Goal: Feedback & Contribution: Leave review/rating

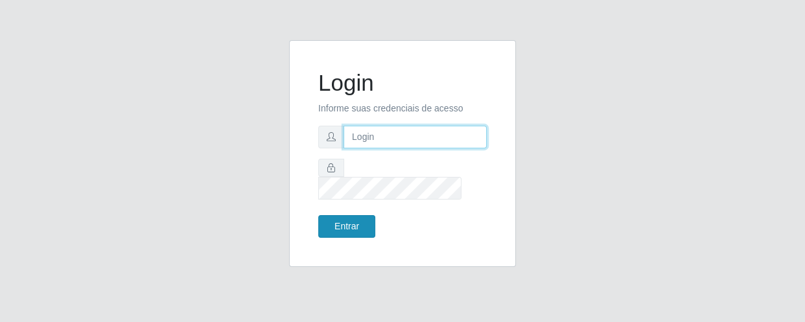
type input "[EMAIL_ADDRESS][DOMAIN_NAME]"
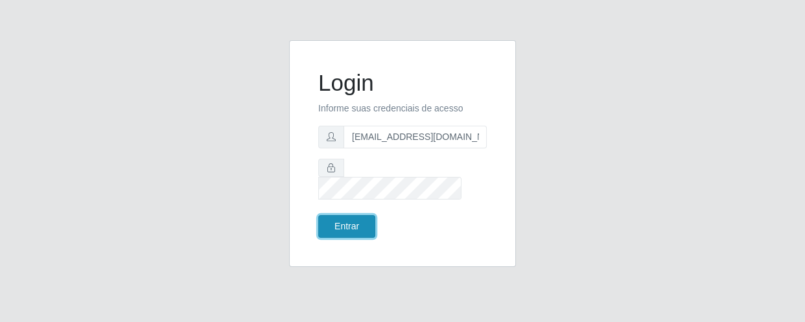
click at [350, 215] on button "Entrar" at bounding box center [346, 226] width 57 height 23
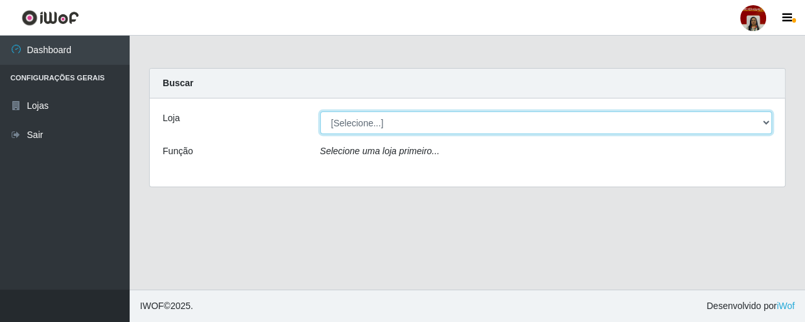
click at [430, 123] on select "[Selecione...] Mar Vermelho - Loja 04" at bounding box center [546, 122] width 452 height 23
select select "251"
click at [320, 111] on select "[Selecione...] Mar Vermelho - Loja 04" at bounding box center [546, 122] width 452 height 23
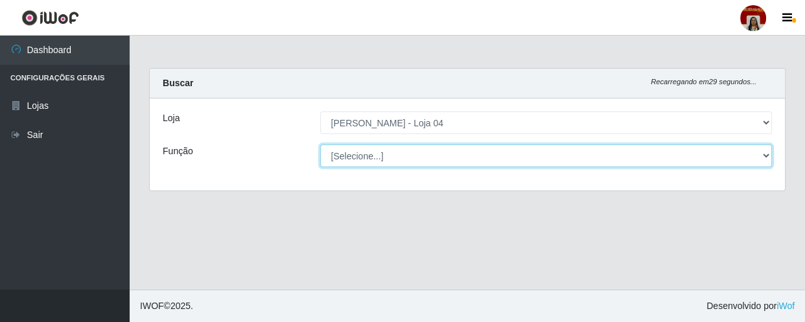
click at [434, 157] on select "[Selecione...] ASG ASG + ASG ++ Auxiliar de Depósito Auxiliar de Depósito + Aux…" at bounding box center [546, 156] width 452 height 23
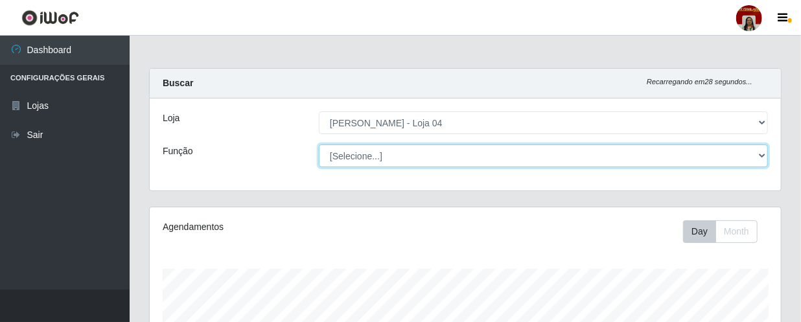
scroll to position [269, 631]
click at [319, 145] on select "[Selecione...] ASG ASG + ASG ++ Auxiliar de Depósito Auxiliar de Depósito + Aux…" at bounding box center [543, 156] width 449 height 23
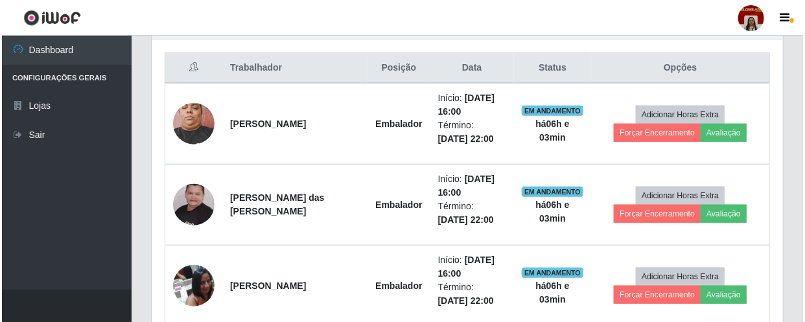
scroll to position [487, 0]
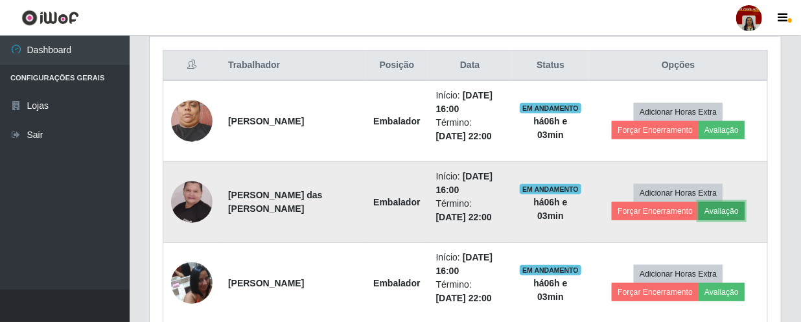
click at [715, 207] on button "Avaliação" at bounding box center [722, 211] width 46 height 18
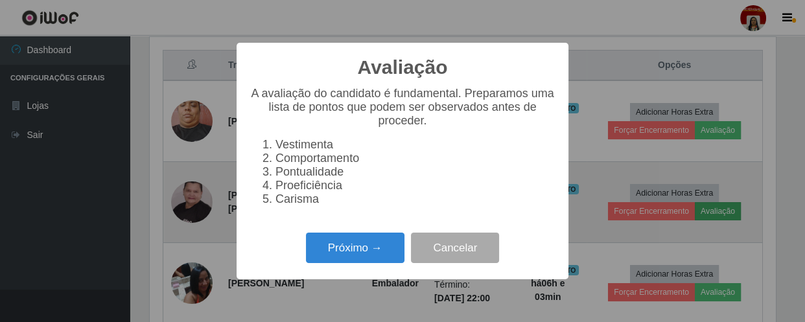
scroll to position [269, 625]
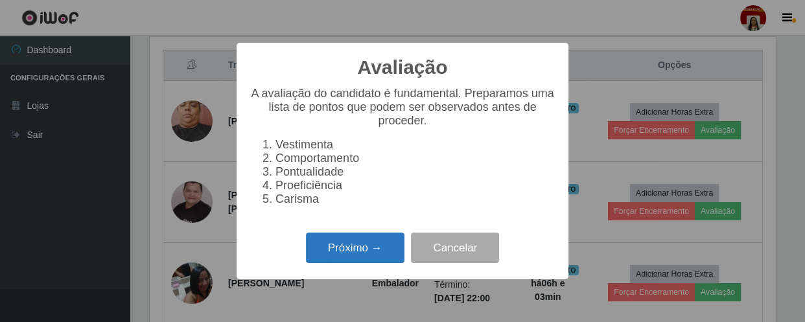
click at [373, 251] on button "Próximo →" at bounding box center [355, 248] width 99 height 30
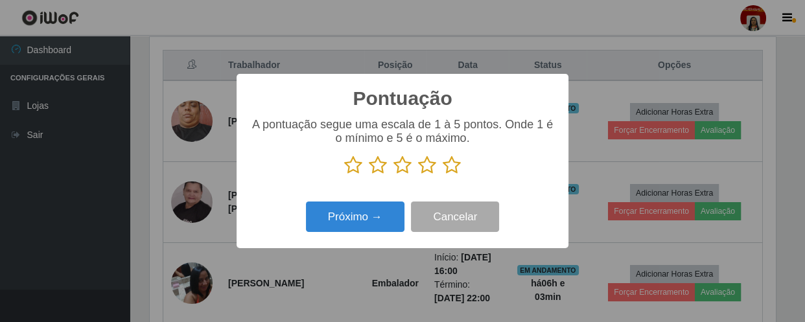
scroll to position [647786, 647428]
click at [447, 163] on icon at bounding box center [452, 165] width 18 height 19
click at [443, 175] on input "radio" at bounding box center [443, 175] width 0 height 0
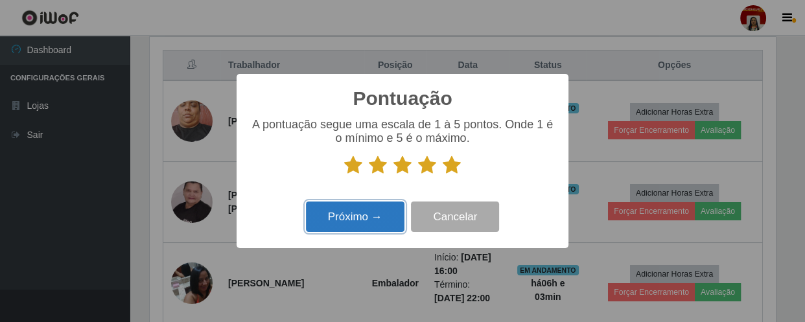
click at [375, 214] on button "Próximo →" at bounding box center [355, 217] width 99 height 30
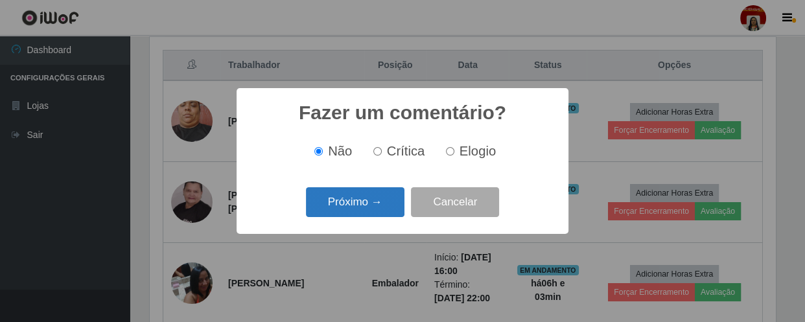
click at [380, 205] on button "Próximo →" at bounding box center [355, 202] width 99 height 30
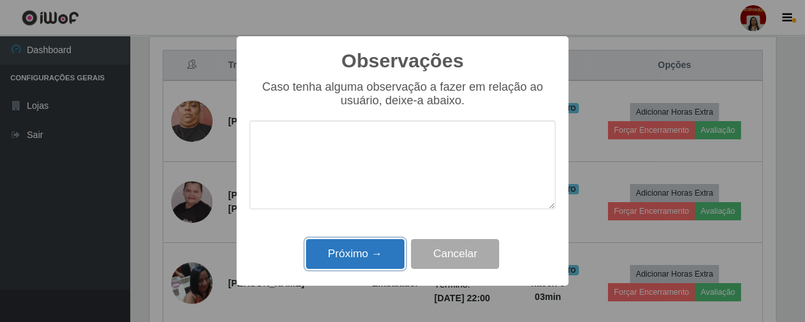
click at [371, 247] on button "Próximo →" at bounding box center [355, 254] width 99 height 30
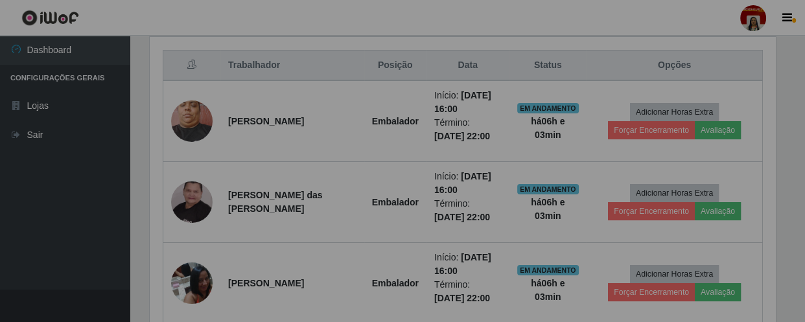
scroll to position [269, 631]
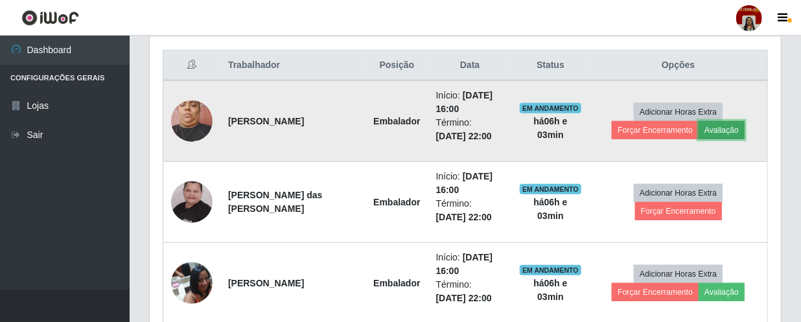
click at [714, 130] on button "Avaliação" at bounding box center [722, 130] width 46 height 18
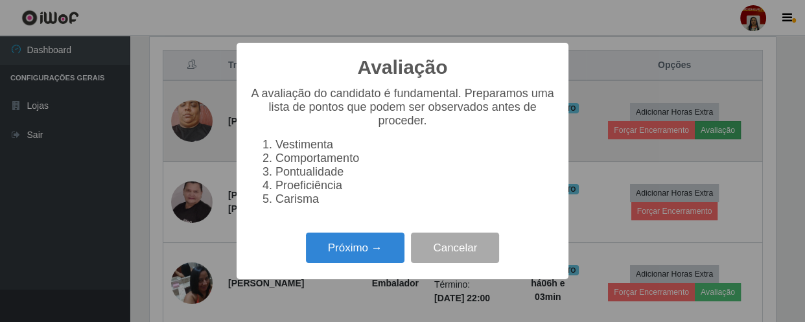
scroll to position [269, 625]
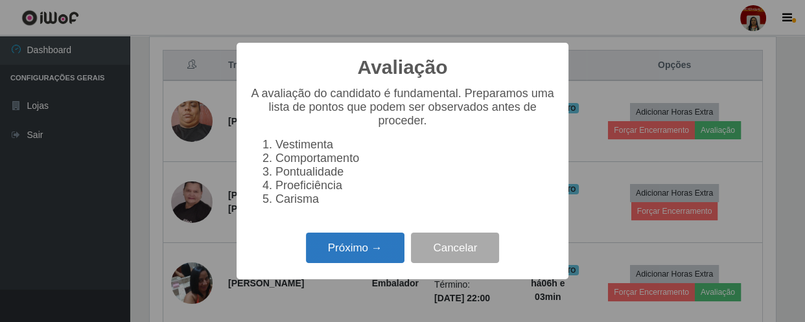
click at [364, 247] on button "Próximo →" at bounding box center [355, 248] width 99 height 30
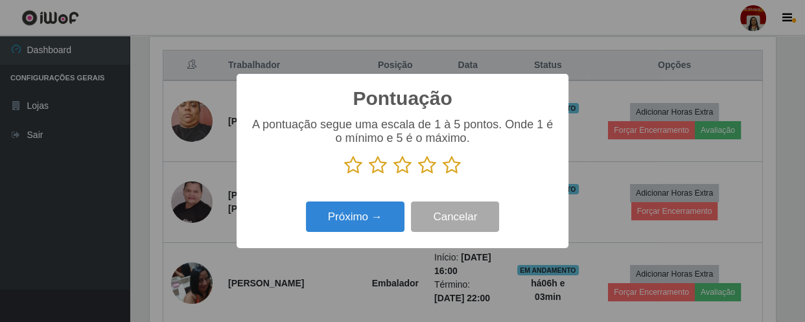
scroll to position [647786, 647428]
click at [452, 168] on icon at bounding box center [452, 165] width 18 height 19
click at [443, 175] on input "radio" at bounding box center [443, 175] width 0 height 0
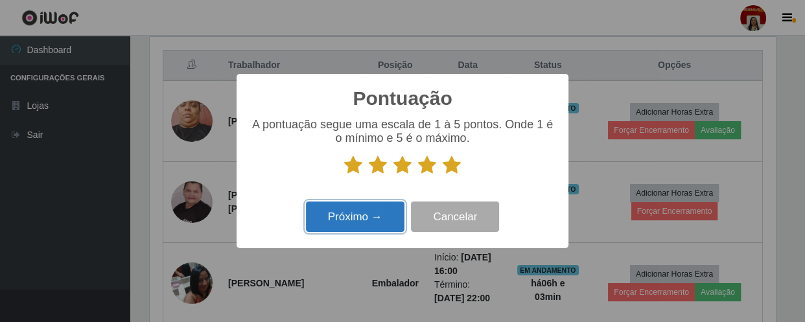
click at [377, 218] on button "Próximo →" at bounding box center [355, 217] width 99 height 30
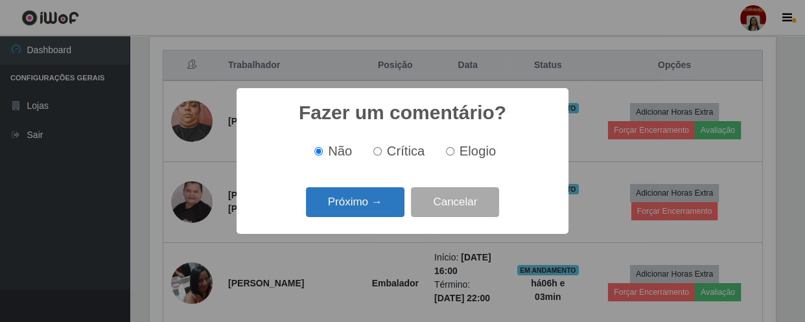
click at [384, 209] on button "Próximo →" at bounding box center [355, 202] width 99 height 30
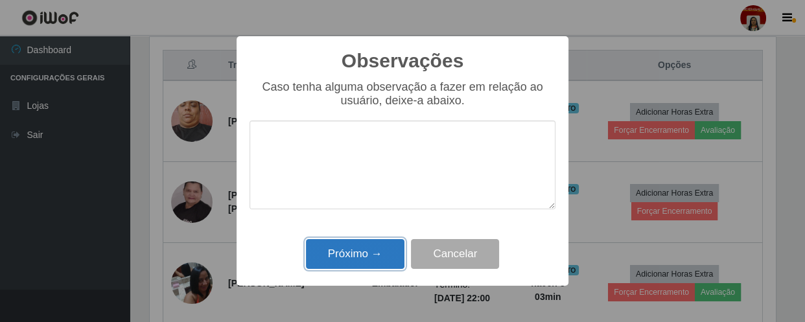
click at [371, 257] on button "Próximo →" at bounding box center [355, 254] width 99 height 30
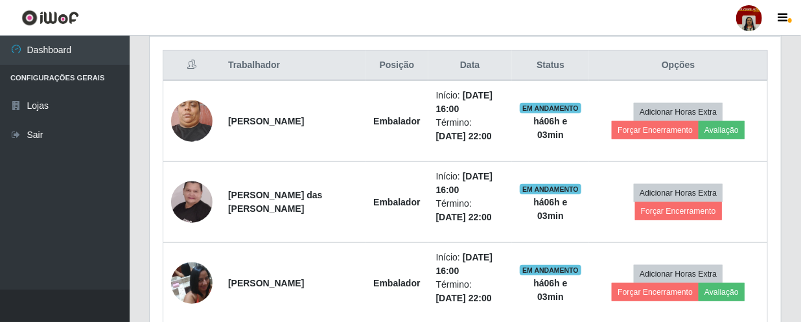
scroll to position [269, 631]
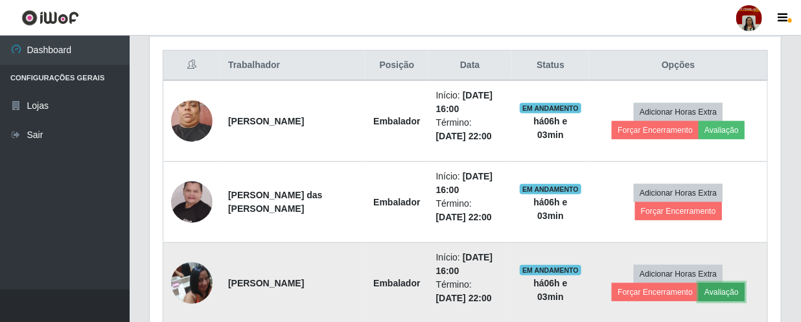
click at [712, 290] on button "Avaliação" at bounding box center [722, 292] width 46 height 18
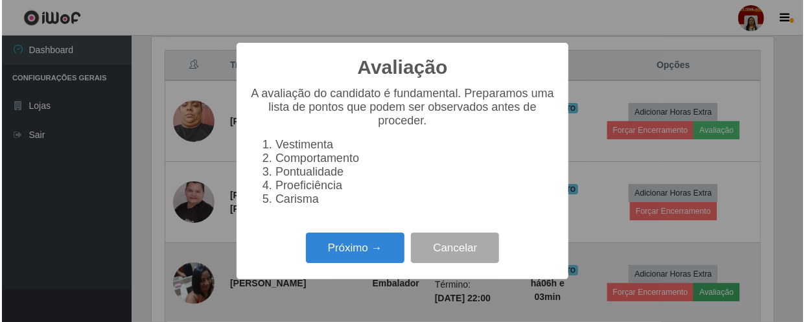
scroll to position [269, 625]
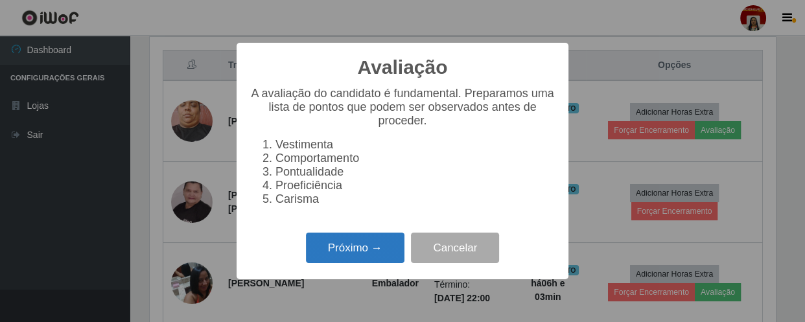
click at [369, 251] on button "Próximo →" at bounding box center [355, 248] width 99 height 30
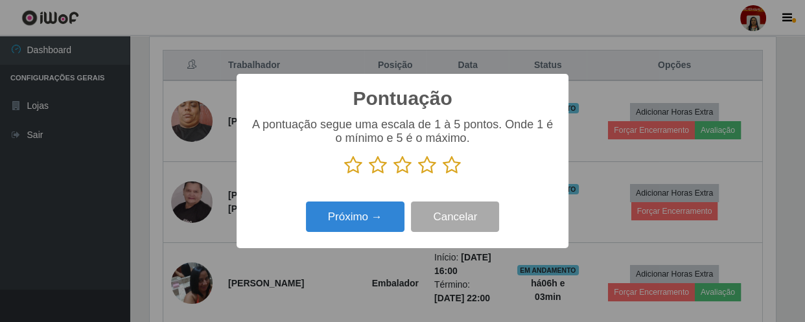
scroll to position [647786, 647428]
click at [447, 164] on icon at bounding box center [452, 165] width 18 height 19
click at [443, 175] on input "radio" at bounding box center [443, 175] width 0 height 0
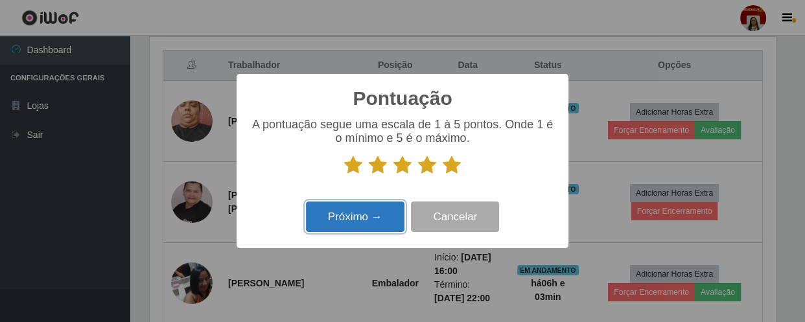
click at [389, 214] on button "Próximo →" at bounding box center [355, 217] width 99 height 30
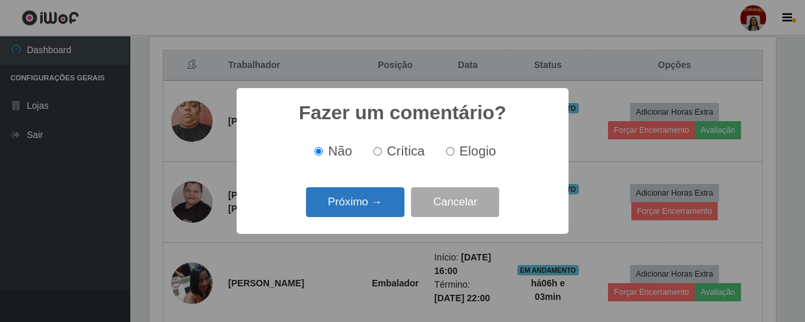
click at [385, 207] on button "Próximo →" at bounding box center [355, 202] width 99 height 30
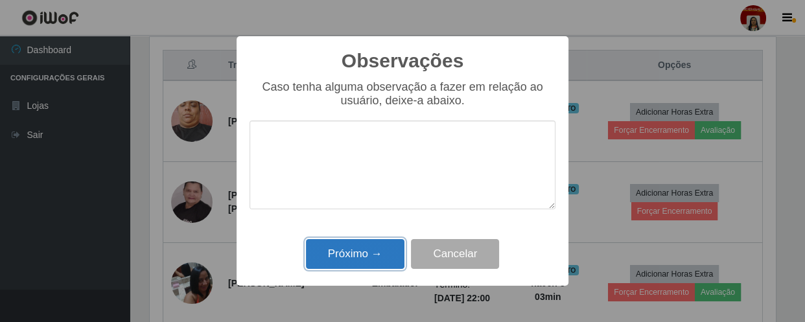
click at [372, 250] on button "Próximo →" at bounding box center [355, 254] width 99 height 30
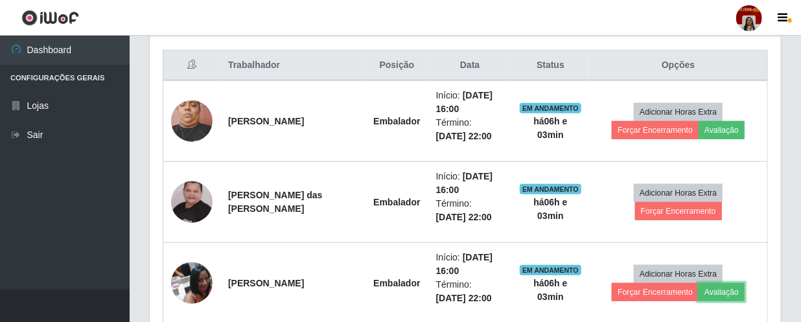
scroll to position [269, 631]
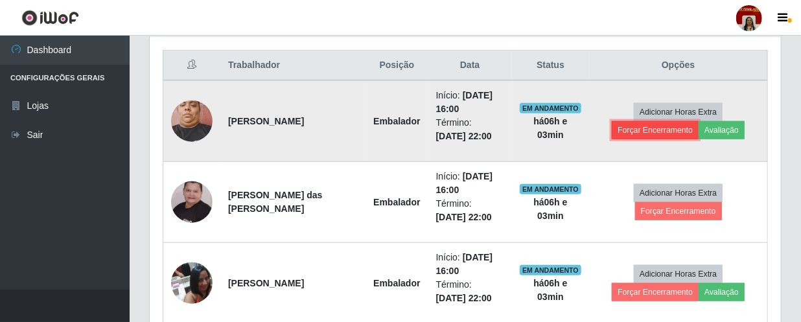
click at [665, 123] on button "Forçar Encerramento" at bounding box center [655, 130] width 87 height 18
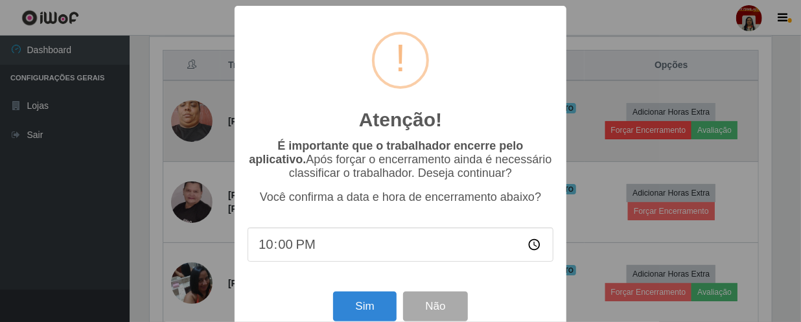
scroll to position [269, 625]
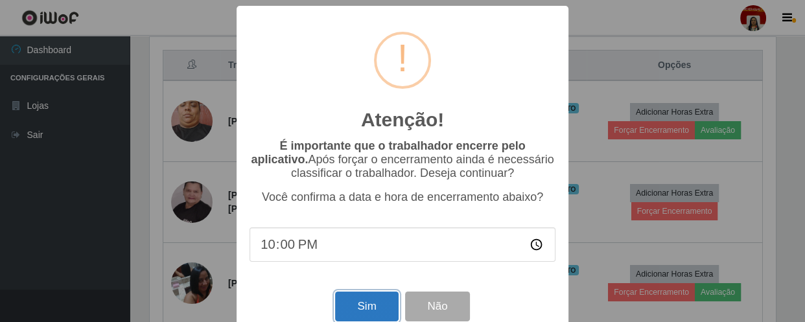
click at [371, 310] on button "Sim" at bounding box center [366, 307] width 63 height 30
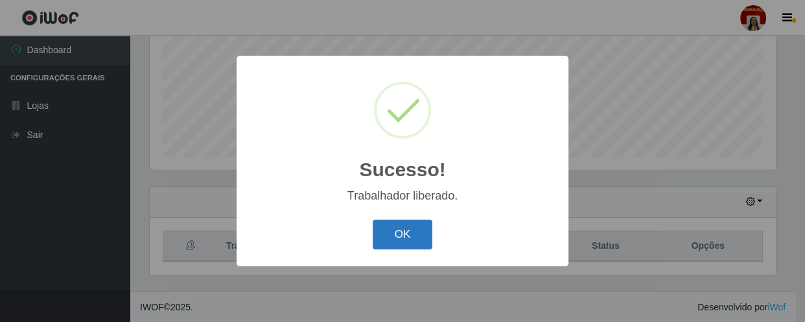
click at [416, 229] on button "OK" at bounding box center [403, 235] width 60 height 30
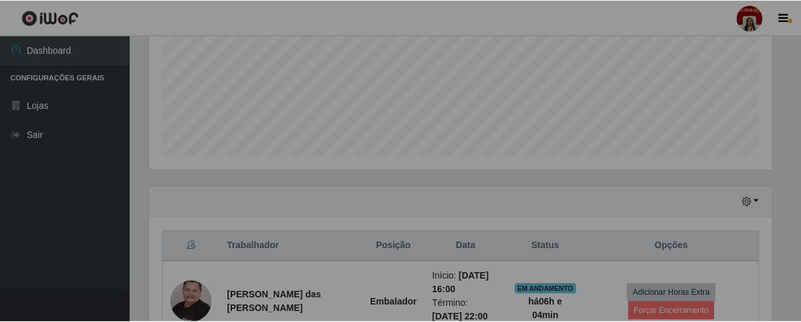
scroll to position [0, 0]
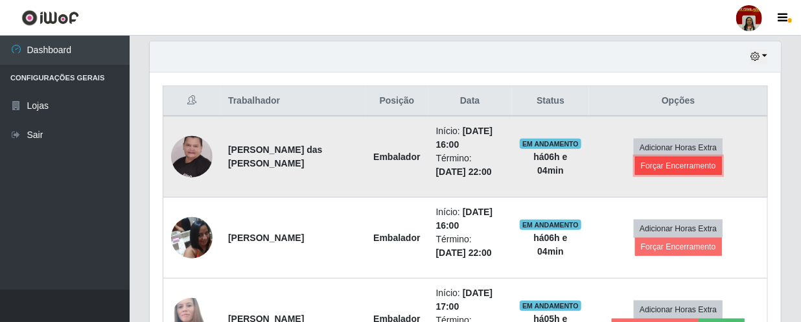
click at [694, 163] on button "Forçar Encerramento" at bounding box center [678, 166] width 87 height 18
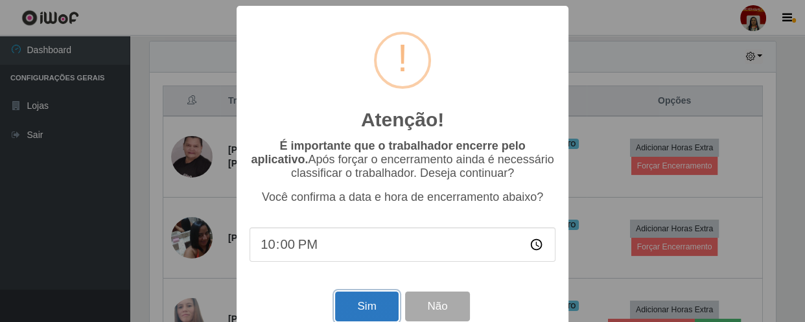
click at [378, 310] on button "Sim" at bounding box center [366, 307] width 63 height 30
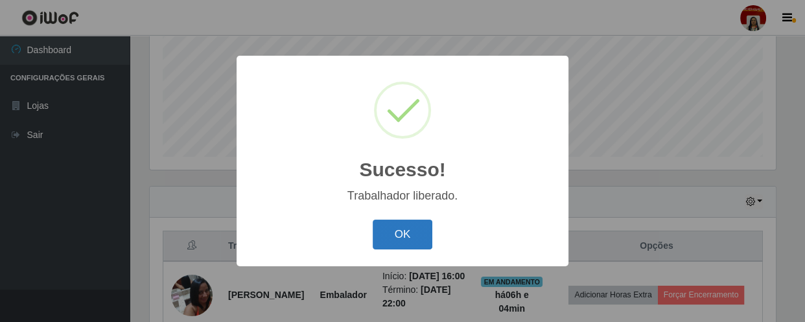
click at [424, 231] on button "OK" at bounding box center [403, 235] width 60 height 30
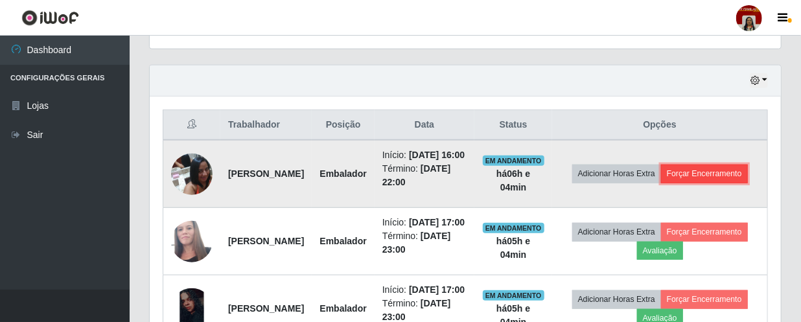
click at [676, 182] on button "Forçar Encerramento" at bounding box center [704, 174] width 87 height 18
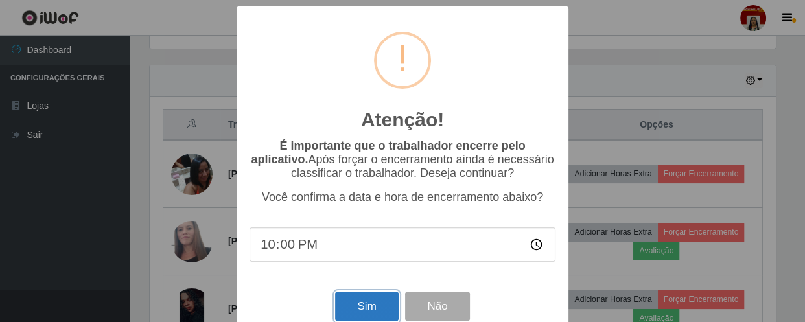
click at [378, 312] on button "Sim" at bounding box center [366, 307] width 63 height 30
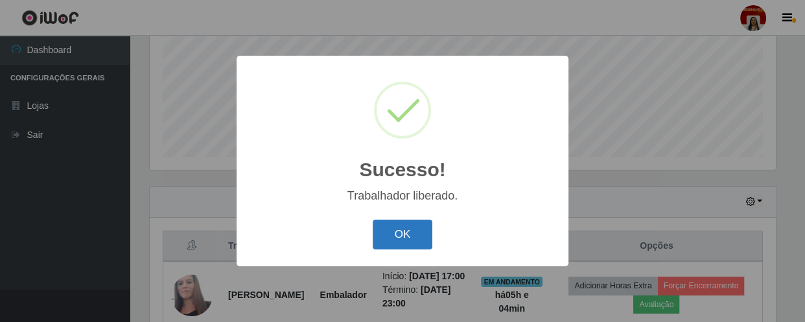
click at [419, 232] on button "OK" at bounding box center [403, 235] width 60 height 30
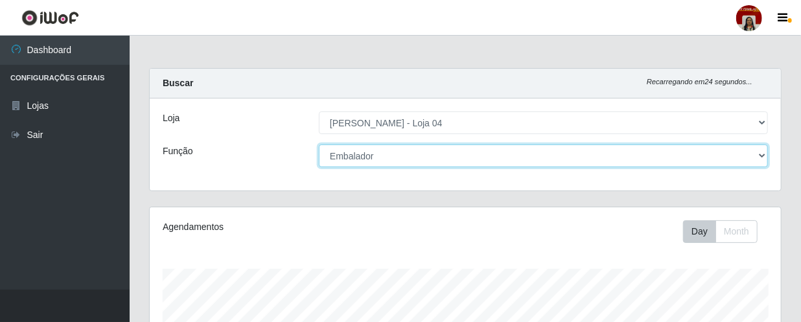
click at [421, 156] on select "[Selecione...] ASG ASG + ASG ++ Auxiliar de Depósito Auxiliar de Depósito + Aux…" at bounding box center [543, 156] width 449 height 23
click at [319, 145] on select "[Selecione...] ASG ASG + ASG ++ Auxiliar de Depósito Auxiliar de Depósito + Aux…" at bounding box center [543, 156] width 449 height 23
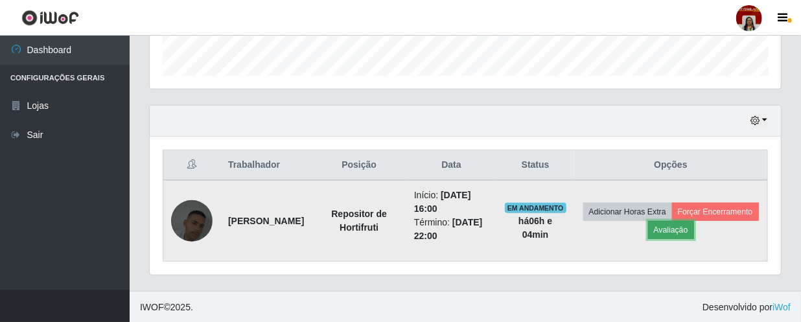
click at [694, 226] on button "Avaliação" at bounding box center [671, 230] width 46 height 18
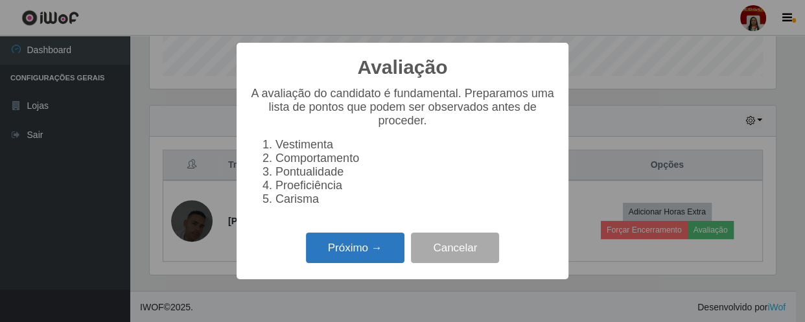
click at [323, 250] on button "Próximo →" at bounding box center [355, 248] width 99 height 30
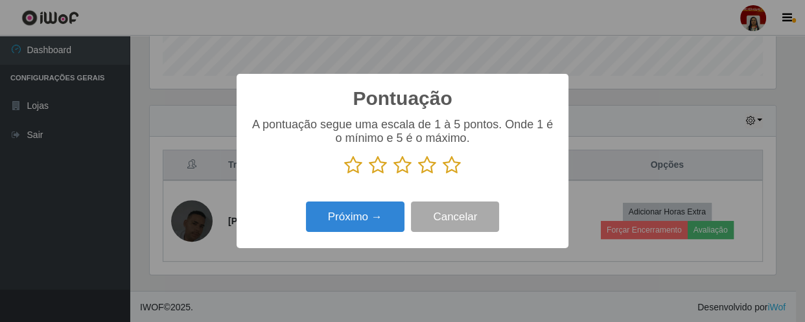
click at [453, 165] on icon at bounding box center [452, 165] width 18 height 19
click at [443, 175] on input "radio" at bounding box center [443, 175] width 0 height 0
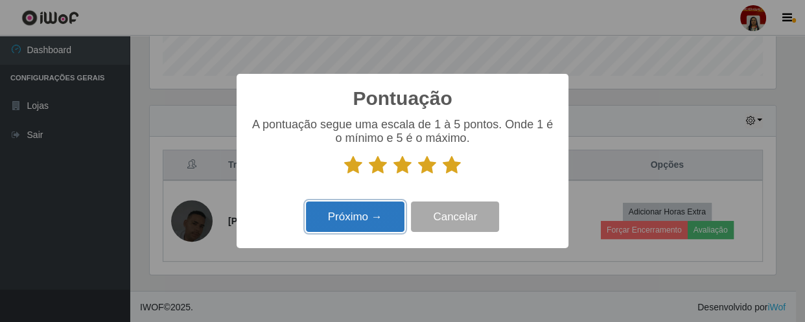
click at [386, 209] on button "Próximo →" at bounding box center [355, 217] width 99 height 30
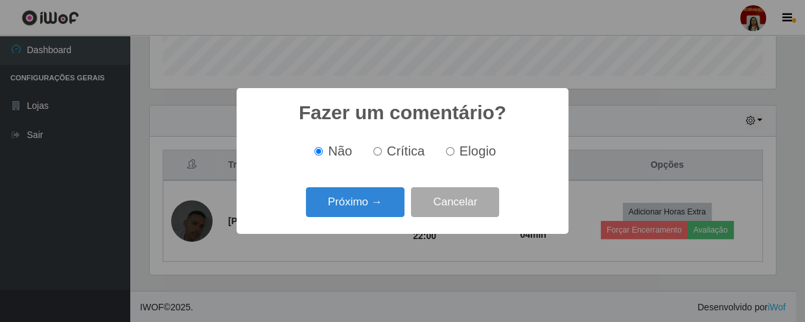
click at [386, 209] on button "Próximo →" at bounding box center [355, 202] width 99 height 30
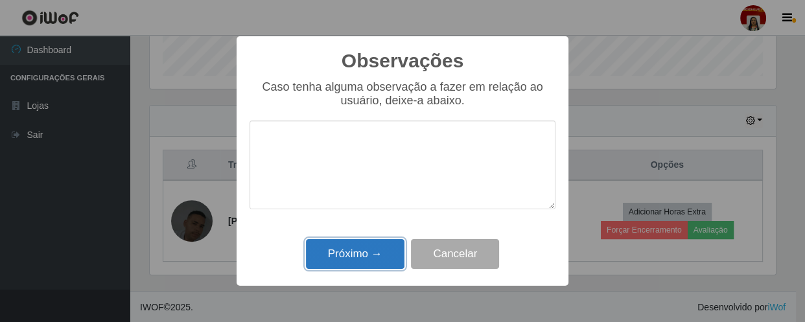
click at [371, 253] on button "Próximo →" at bounding box center [355, 254] width 99 height 30
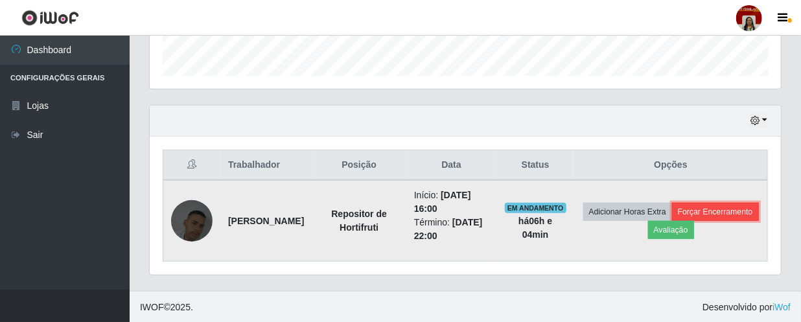
click at [672, 221] on button "Forçar Encerramento" at bounding box center [715, 212] width 87 height 18
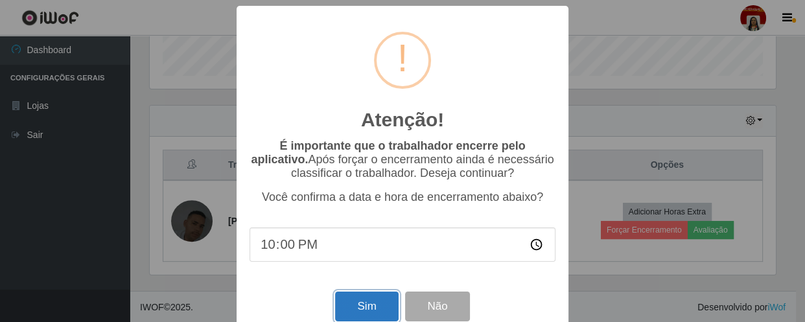
click at [362, 310] on button "Sim" at bounding box center [366, 307] width 63 height 30
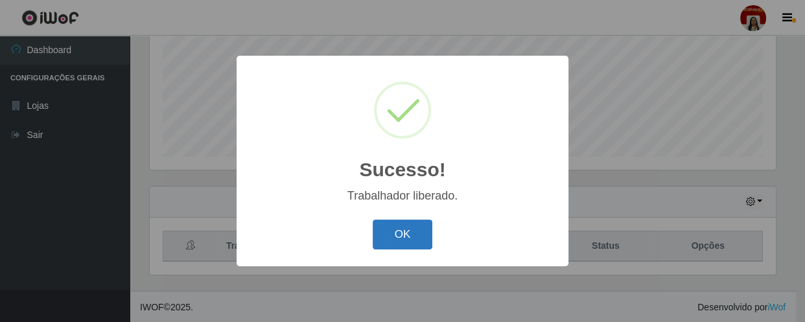
click at [394, 231] on button "OK" at bounding box center [403, 235] width 60 height 30
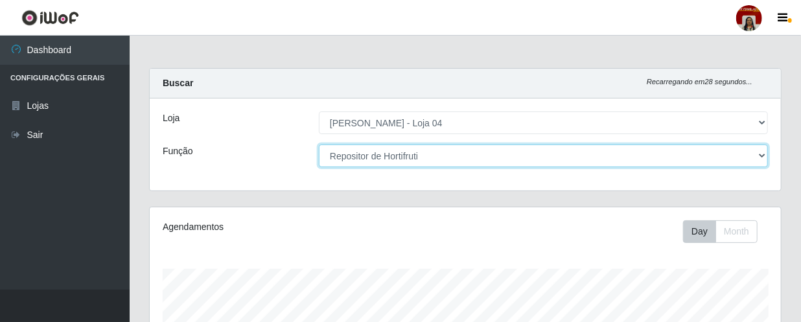
click at [509, 152] on select "[Selecione...] ASG ASG + ASG ++ Auxiliar de Depósito Auxiliar de Depósito + Aux…" at bounding box center [543, 156] width 449 height 23
click at [319, 145] on select "[Selecione...] ASG ASG + ASG ++ Auxiliar de Depósito Auxiliar de Depósito + Aux…" at bounding box center [543, 156] width 449 height 23
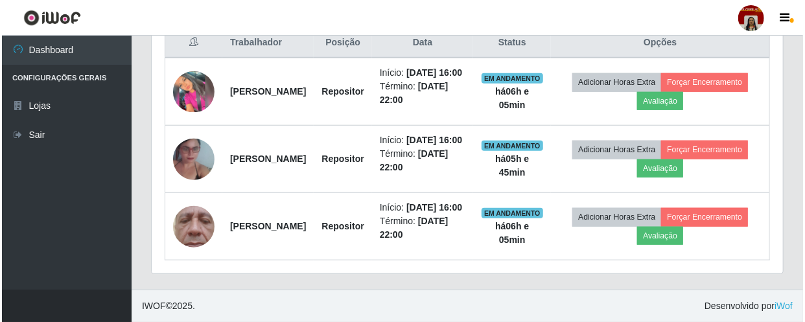
scroll to position [548, 0]
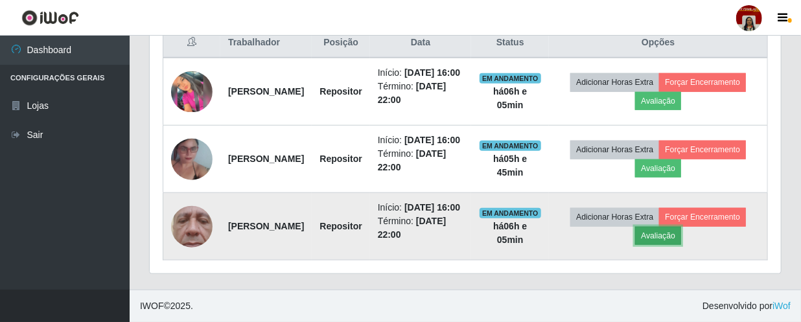
click at [667, 228] on button "Avaliação" at bounding box center [658, 236] width 46 height 18
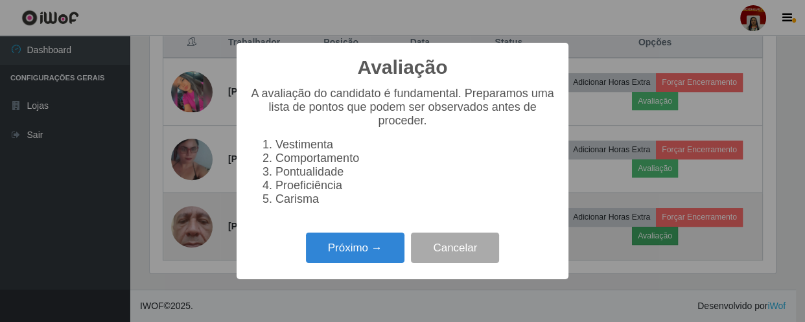
scroll to position [269, 625]
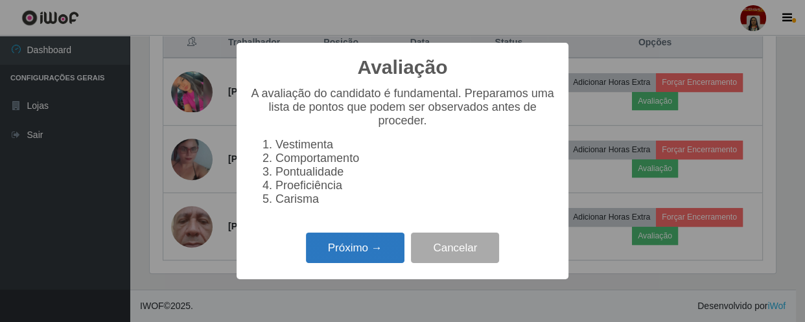
click at [398, 251] on button "Próximo →" at bounding box center [355, 248] width 99 height 30
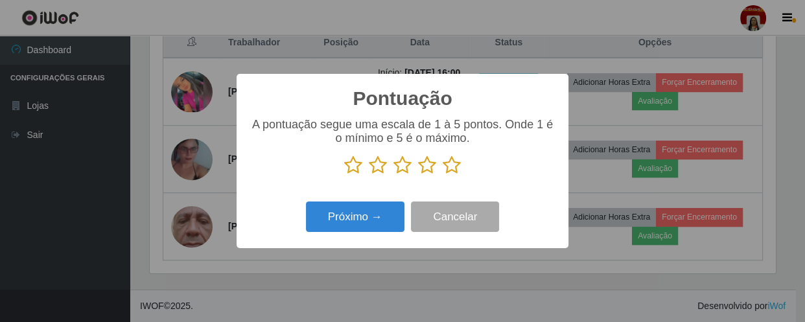
click at [456, 167] on icon at bounding box center [452, 165] width 18 height 19
click at [443, 175] on input "radio" at bounding box center [443, 175] width 0 height 0
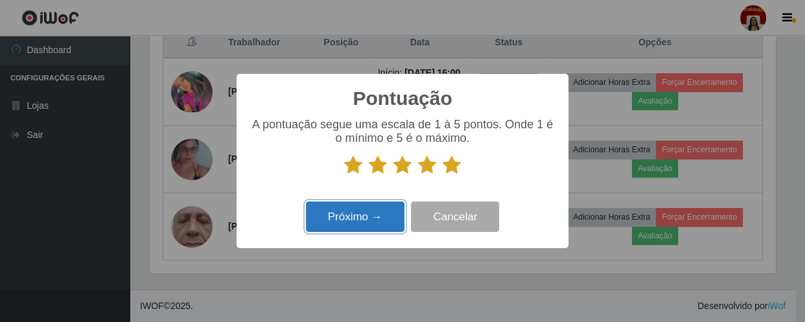
click at [388, 212] on button "Próximo →" at bounding box center [355, 217] width 99 height 30
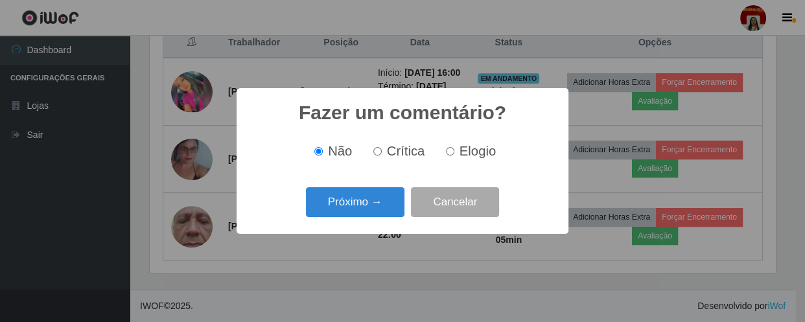
click at [388, 212] on button "Próximo →" at bounding box center [355, 202] width 99 height 30
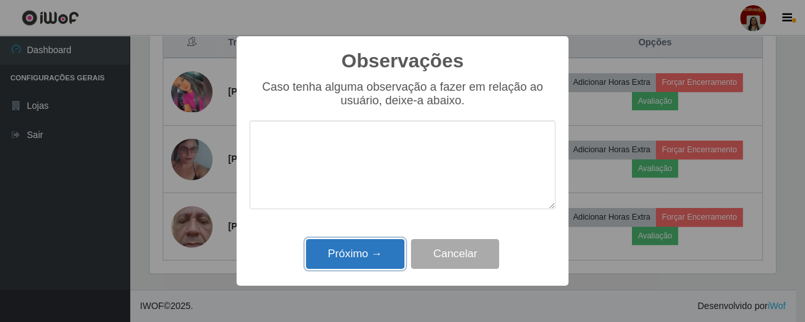
click at [376, 253] on button "Próximo →" at bounding box center [355, 254] width 99 height 30
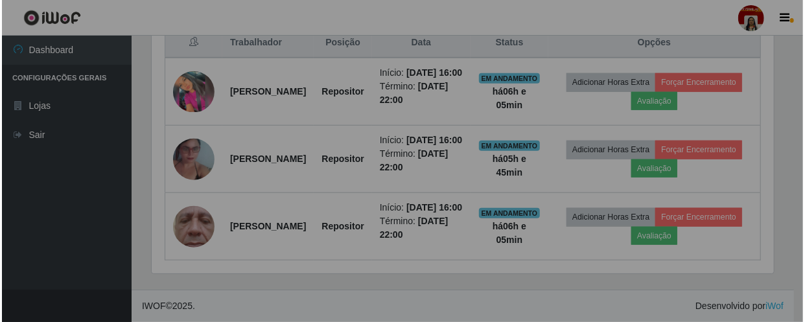
scroll to position [269, 631]
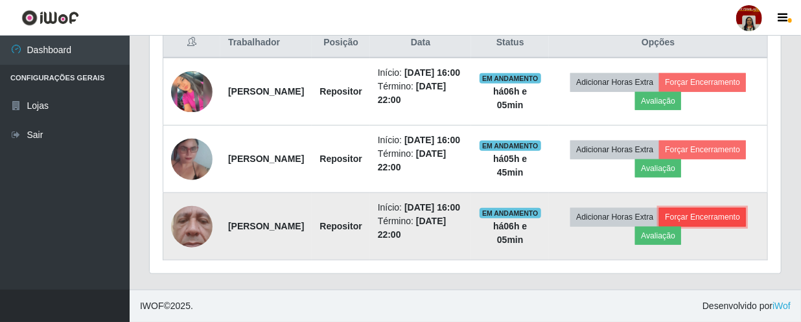
click at [716, 213] on button "Forçar Encerramento" at bounding box center [702, 217] width 87 height 18
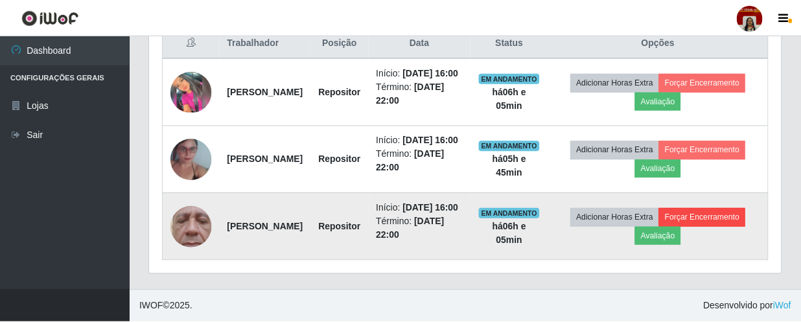
scroll to position [269, 625]
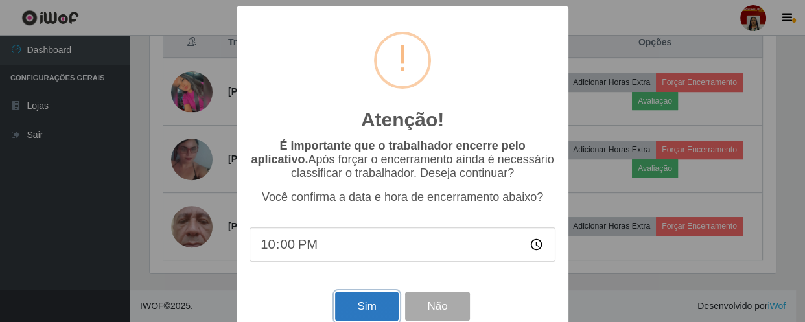
click at [381, 307] on button "Sim" at bounding box center [366, 307] width 63 height 30
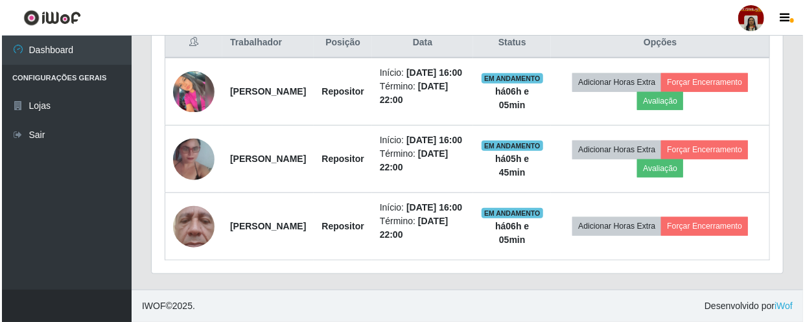
scroll to position [307, 0]
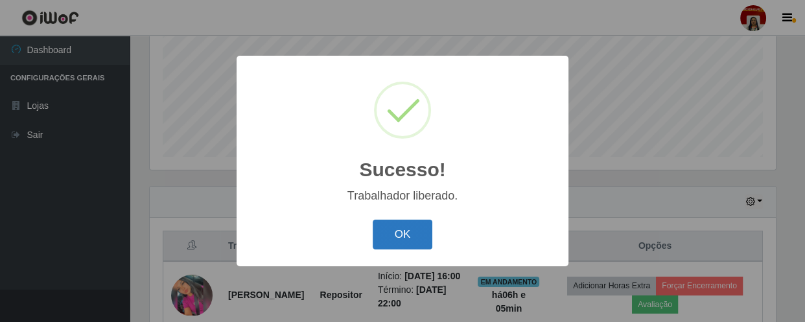
click at [411, 231] on button "OK" at bounding box center [403, 235] width 60 height 30
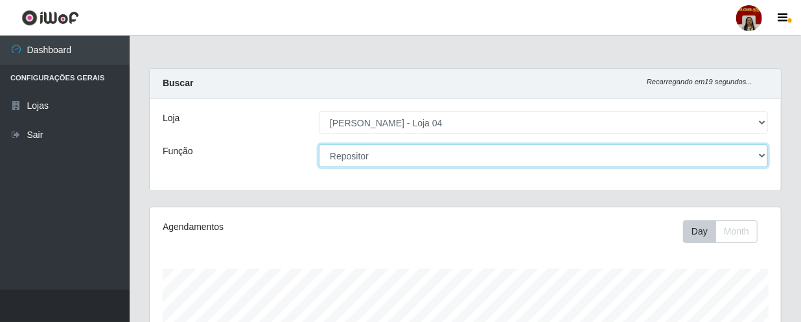
click at [479, 161] on select "[Selecione...] ASG ASG + ASG ++ Auxiliar de Depósito Auxiliar de Depósito + Aux…" at bounding box center [543, 156] width 449 height 23
click at [319, 145] on select "[Selecione...] ASG ASG + ASG ++ Auxiliar de Depósito Auxiliar de Depósito + Aux…" at bounding box center [543, 156] width 449 height 23
click at [454, 153] on select "[Selecione...] ASG ASG + ASG ++ Auxiliar de Depósito Auxiliar de Depósito + Aux…" at bounding box center [543, 156] width 449 height 23
click at [319, 145] on select "[Selecione...] ASG ASG + ASG ++ Auxiliar de Depósito Auxiliar de Depósito + Aux…" at bounding box center [543, 156] width 449 height 23
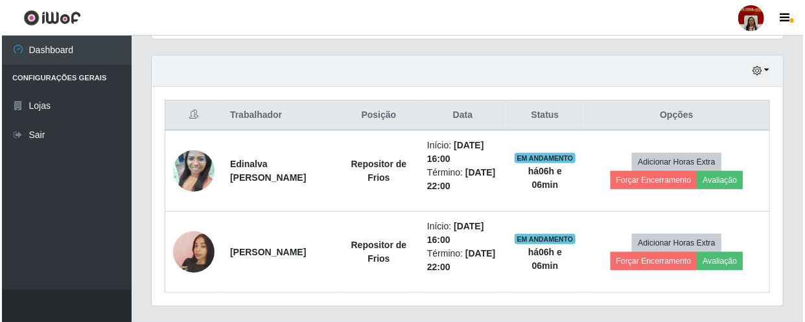
scroll to position [454, 0]
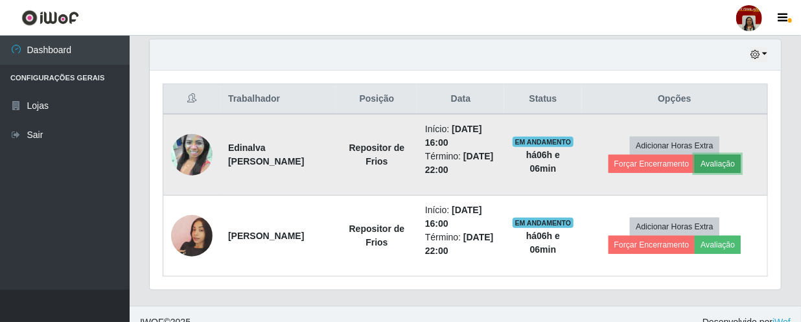
click at [707, 157] on button "Avaliação" at bounding box center [718, 164] width 46 height 18
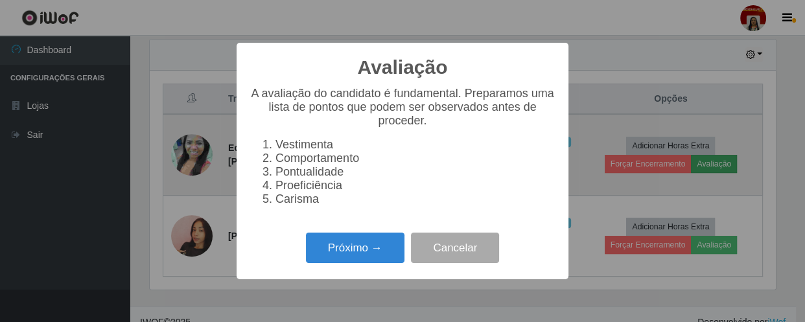
scroll to position [269, 625]
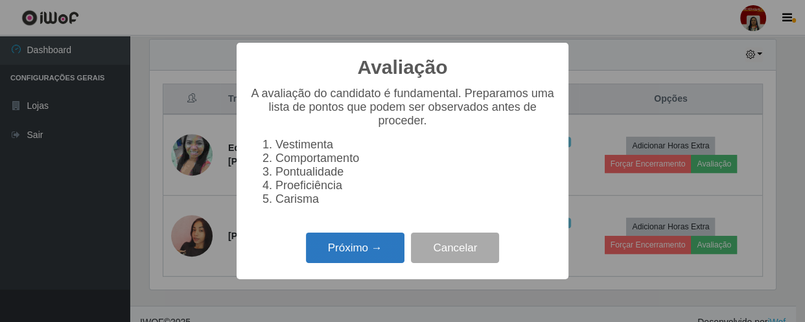
click at [369, 255] on button "Próximo →" at bounding box center [355, 248] width 99 height 30
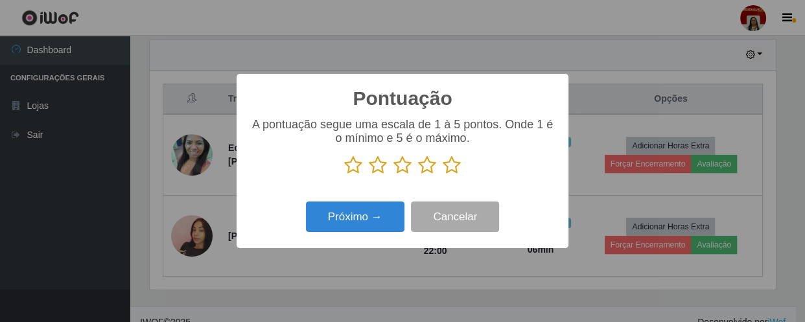
click at [447, 165] on icon at bounding box center [452, 165] width 18 height 19
click at [443, 175] on input "radio" at bounding box center [443, 175] width 0 height 0
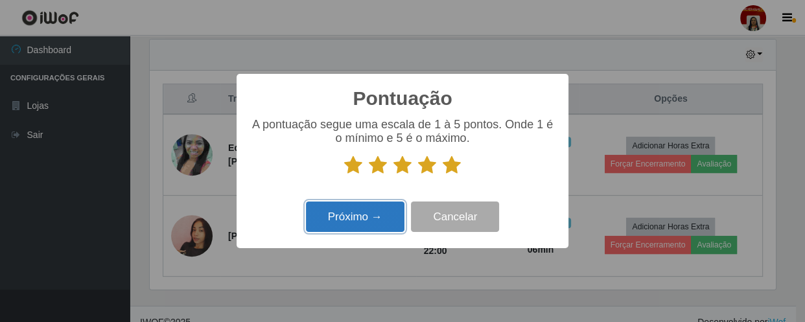
click at [384, 220] on button "Próximo →" at bounding box center [355, 217] width 99 height 30
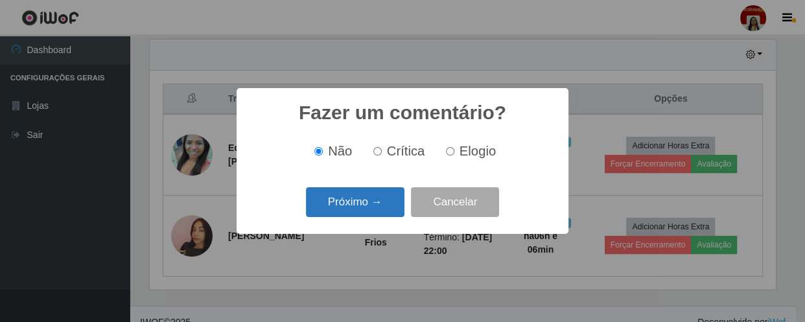
click at [384, 207] on button "Próximo →" at bounding box center [355, 202] width 99 height 30
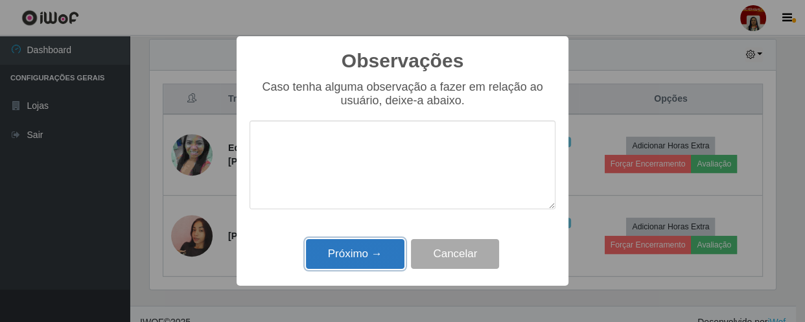
click at [385, 246] on button "Próximo →" at bounding box center [355, 254] width 99 height 30
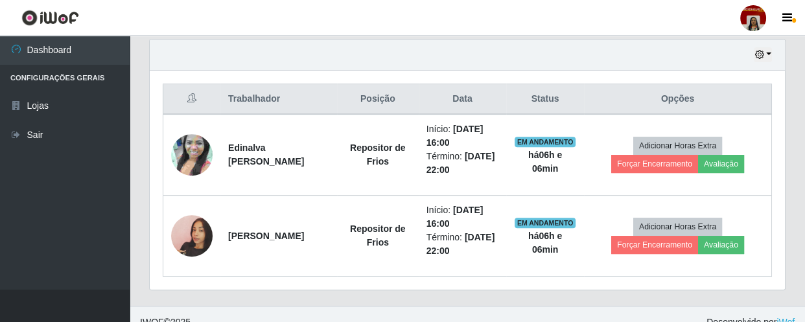
scroll to position [269, 631]
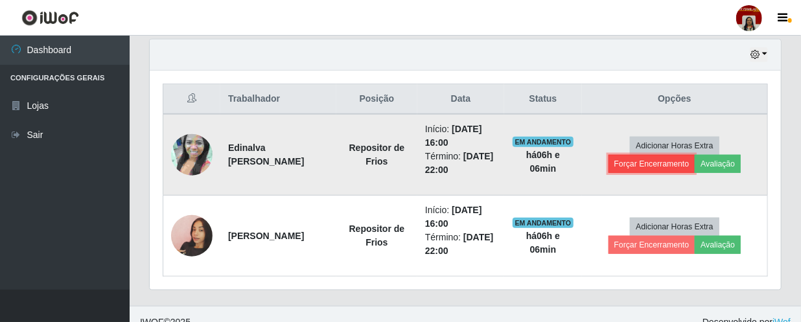
click at [624, 162] on button "Forçar Encerramento" at bounding box center [652, 164] width 87 height 18
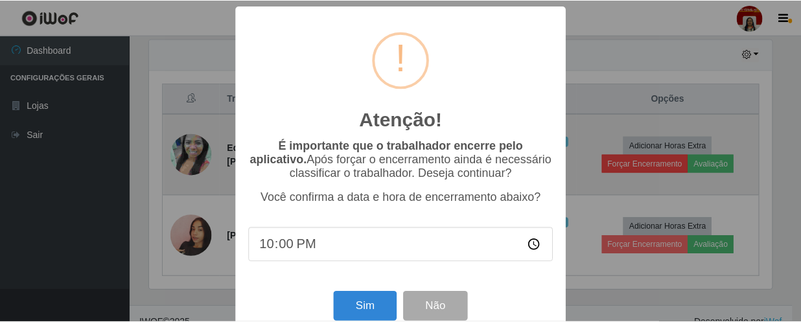
scroll to position [269, 625]
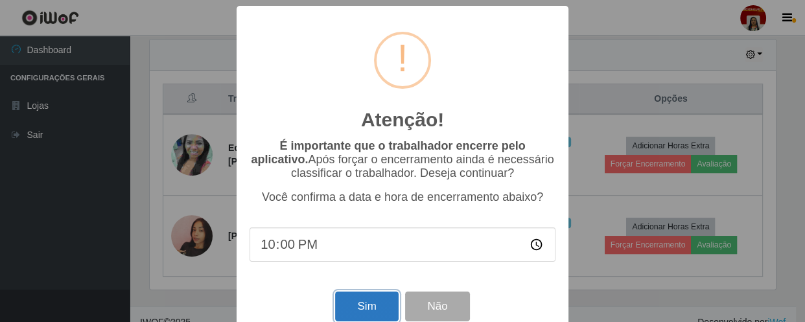
click at [356, 303] on button "Sim" at bounding box center [366, 307] width 63 height 30
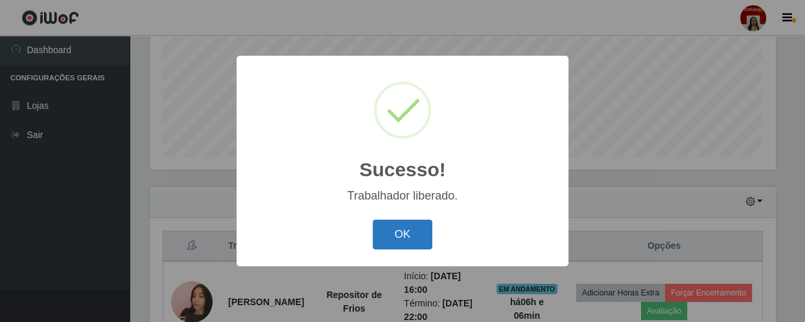
click at [395, 233] on button "OK" at bounding box center [403, 235] width 60 height 30
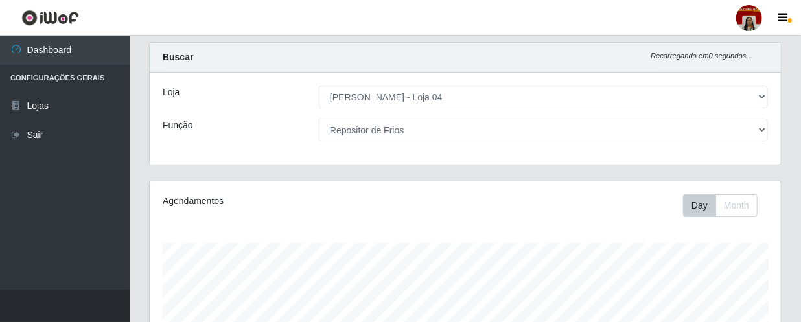
scroll to position [0, 0]
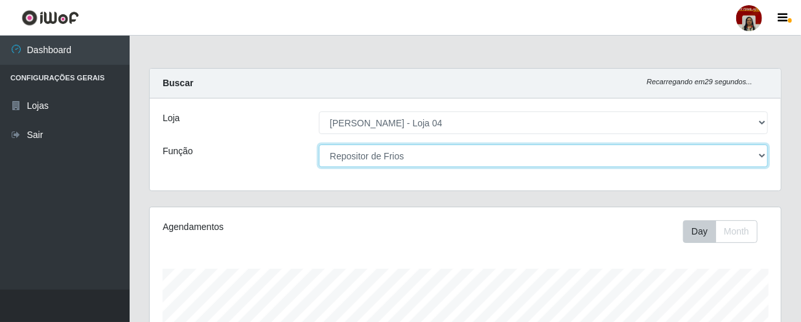
click at [414, 152] on select "[Selecione...] ASG ASG + ASG ++ Auxiliar de Depósito Auxiliar de Depósito + Aux…" at bounding box center [543, 156] width 449 height 23
click at [319, 145] on select "[Selecione...] ASG ASG + ASG ++ Auxiliar de Depósito Auxiliar de Depósito + Aux…" at bounding box center [543, 156] width 449 height 23
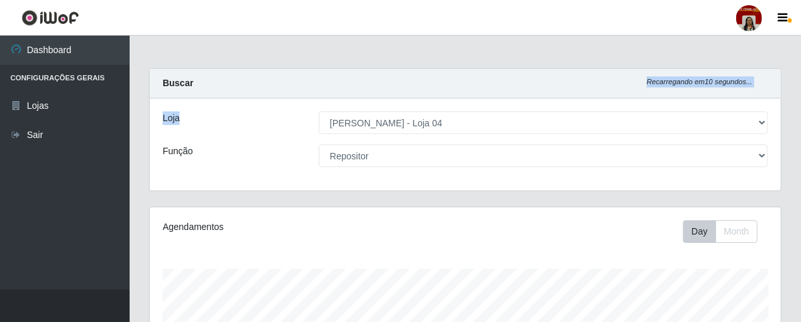
drag, startPoint x: 800, startPoint y: 57, endPoint x: 797, endPoint y: 85, distance: 28.0
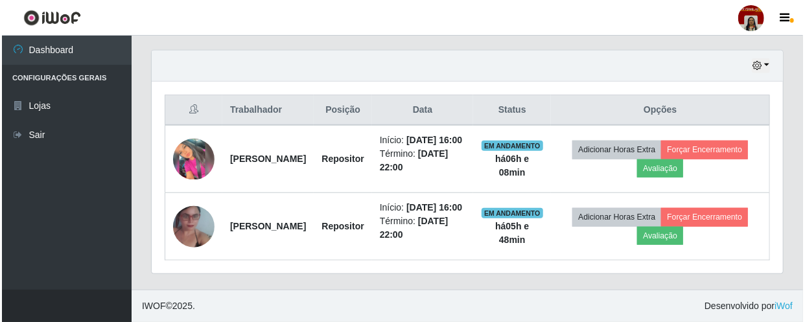
scroll to position [468, 0]
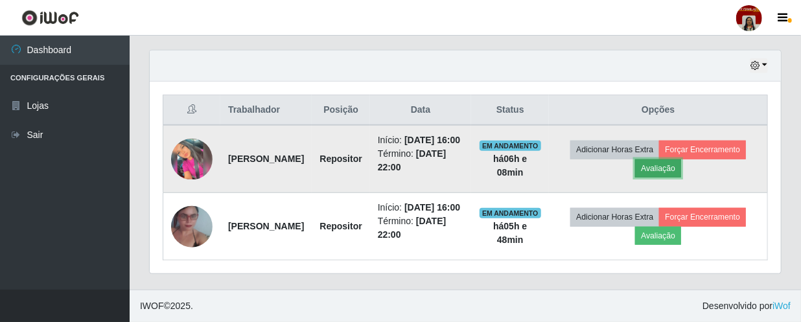
click at [669, 159] on button "Avaliação" at bounding box center [658, 168] width 46 height 18
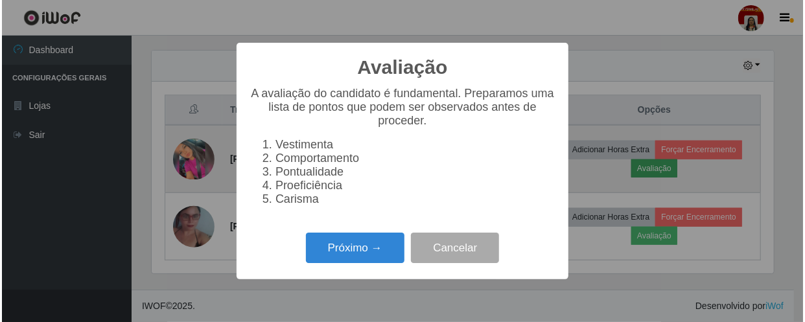
scroll to position [269, 625]
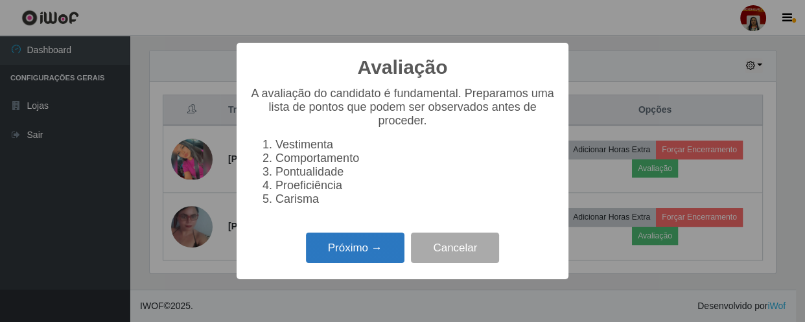
click at [334, 259] on button "Próximo →" at bounding box center [355, 248] width 99 height 30
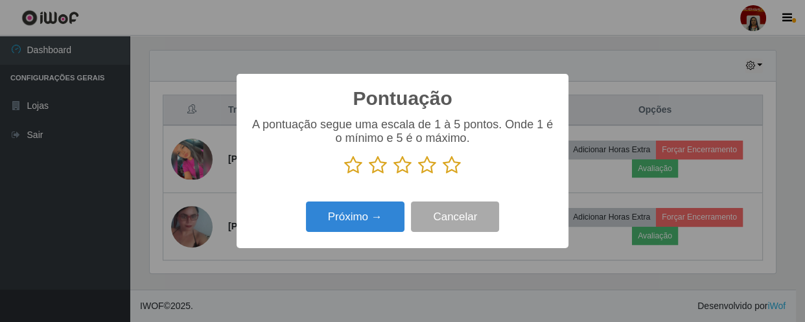
click at [454, 165] on icon at bounding box center [452, 165] width 18 height 19
click at [443, 175] on input "radio" at bounding box center [443, 175] width 0 height 0
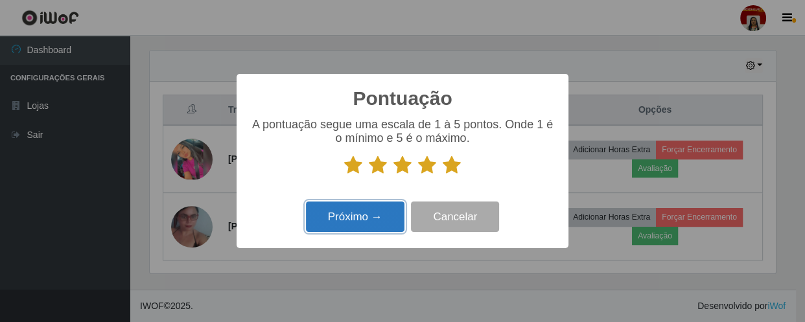
click at [388, 213] on button "Próximo →" at bounding box center [355, 217] width 99 height 30
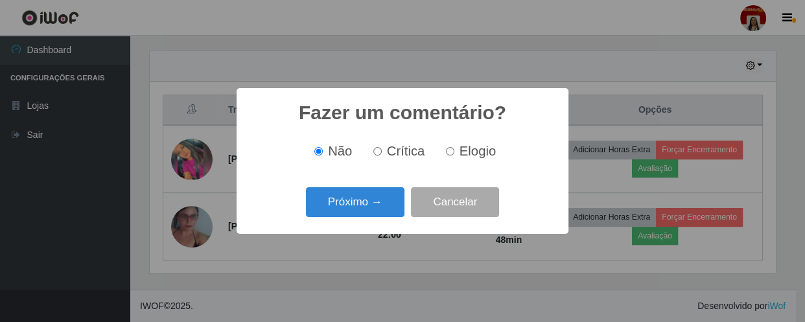
click at [388, 213] on button "Próximo →" at bounding box center [355, 202] width 99 height 30
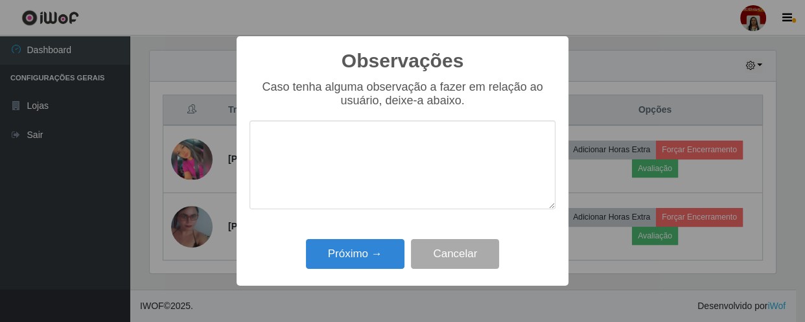
click at [388, 213] on div "Caso tenha alguma observação a fazer em relação ao usuário, deixe-a abaixo." at bounding box center [403, 151] width 306 height 142
click at [363, 257] on button "Próximo →" at bounding box center [355, 254] width 99 height 30
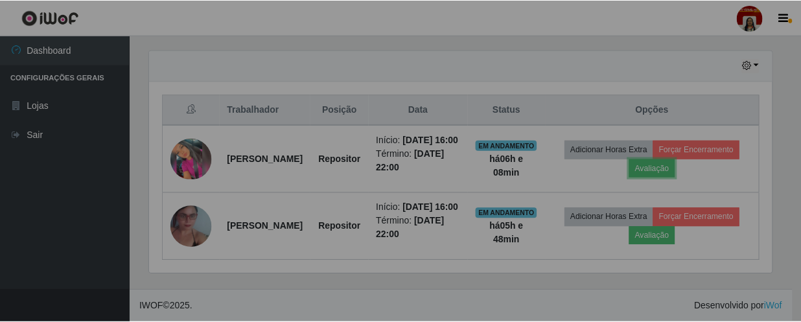
scroll to position [269, 631]
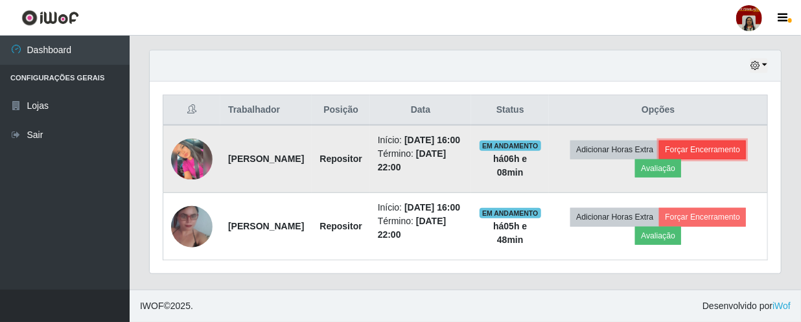
click at [692, 141] on button "Forçar Encerramento" at bounding box center [702, 150] width 87 height 18
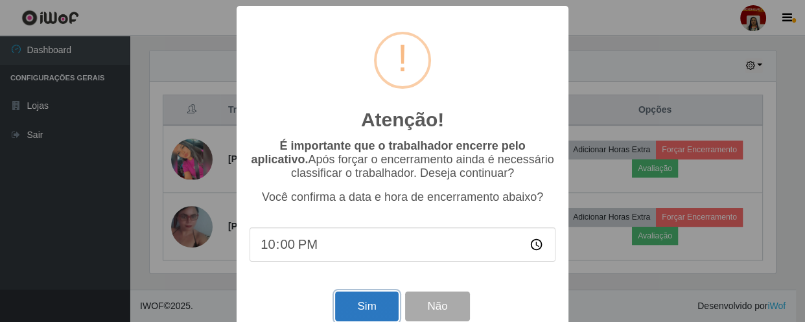
click at [370, 304] on button "Sim" at bounding box center [366, 307] width 63 height 30
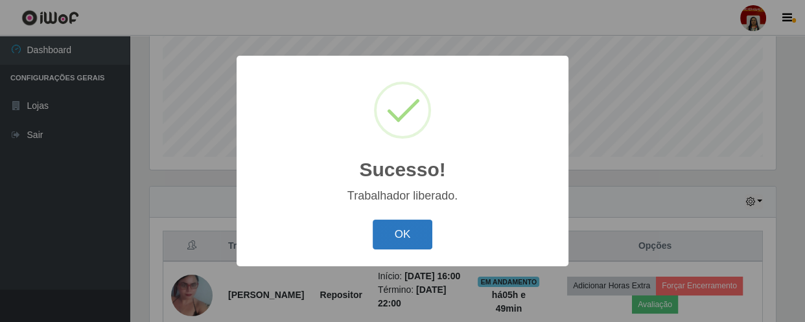
click at [408, 233] on button "OK" at bounding box center [403, 235] width 60 height 30
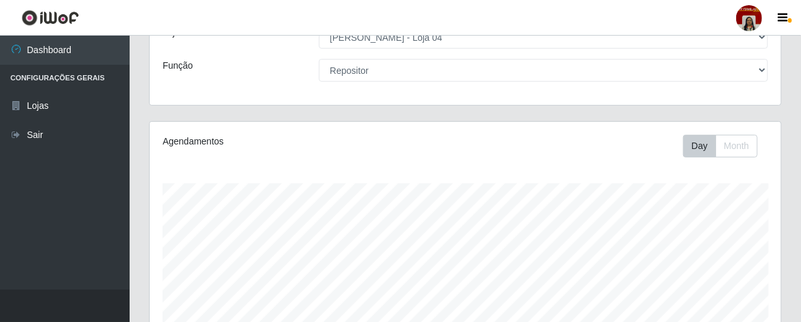
scroll to position [71, 0]
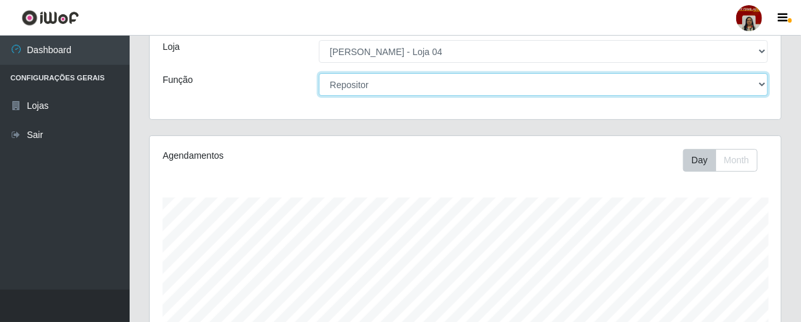
click at [407, 82] on select "[Selecione...] ASG ASG + ASG ++ Auxiliar de Depósito Auxiliar de Depósito + Aux…" at bounding box center [543, 84] width 449 height 23
click at [319, 73] on select "[Selecione...] ASG ASG + ASG ++ Auxiliar de Depósito Auxiliar de Depósito + Aux…" at bounding box center [543, 84] width 449 height 23
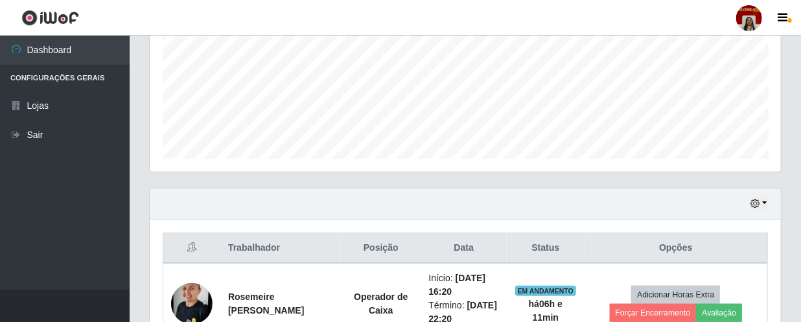
scroll to position [468, 0]
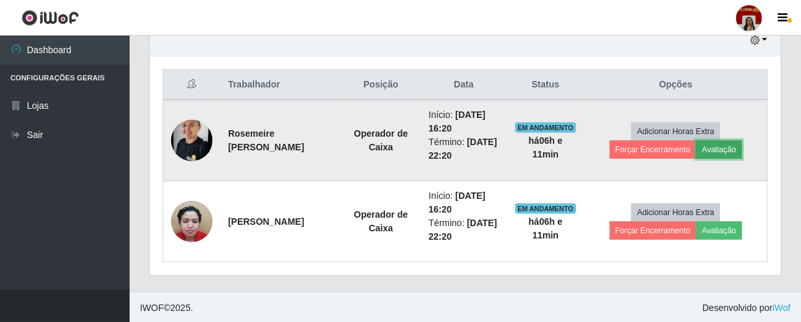
click at [713, 143] on button "Avaliação" at bounding box center [719, 150] width 46 height 18
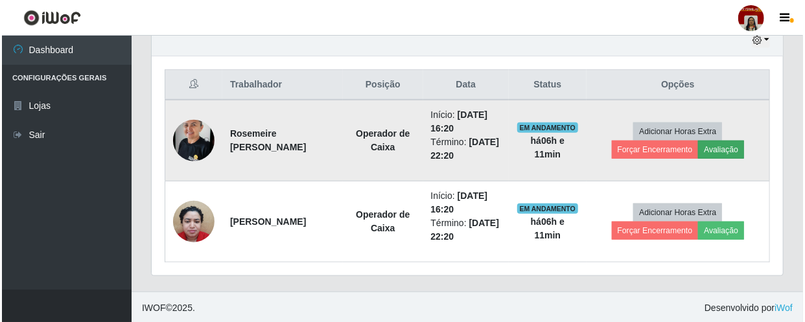
scroll to position [269, 625]
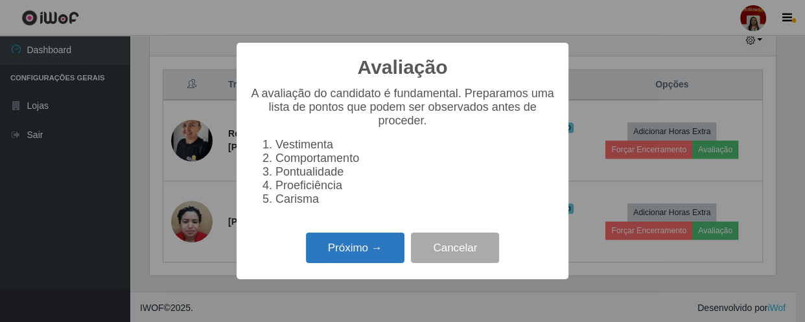
click at [359, 261] on button "Próximo →" at bounding box center [355, 248] width 99 height 30
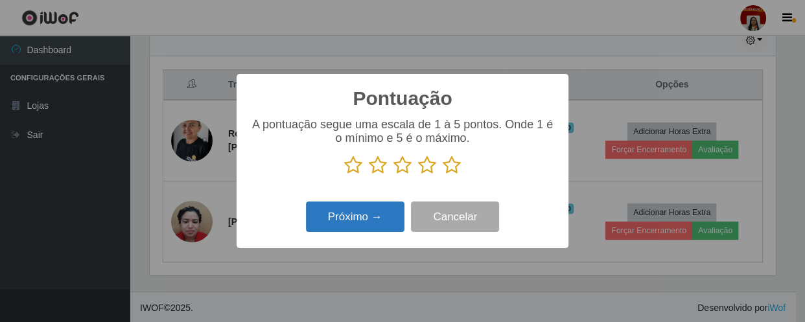
scroll to position [647786, 647428]
click at [457, 168] on icon at bounding box center [452, 165] width 18 height 19
click at [443, 175] on input "radio" at bounding box center [443, 175] width 0 height 0
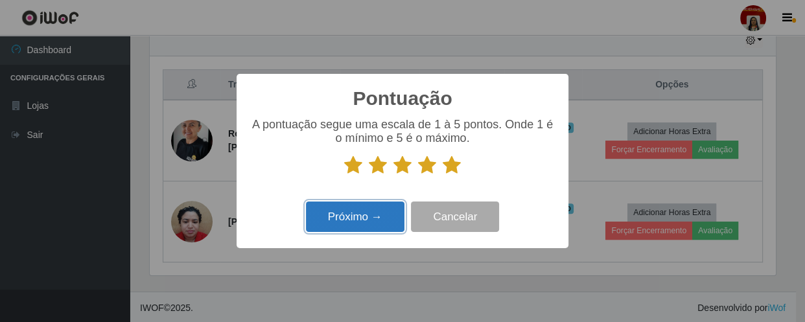
click at [368, 220] on button "Próximo →" at bounding box center [355, 217] width 99 height 30
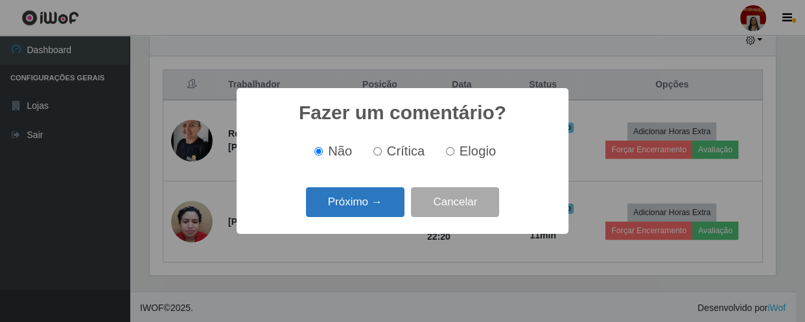
click at [354, 211] on button "Próximo →" at bounding box center [355, 202] width 99 height 30
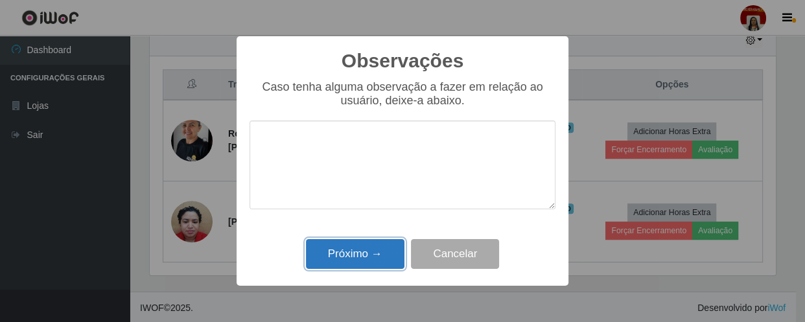
click at [354, 253] on button "Próximo →" at bounding box center [355, 254] width 99 height 30
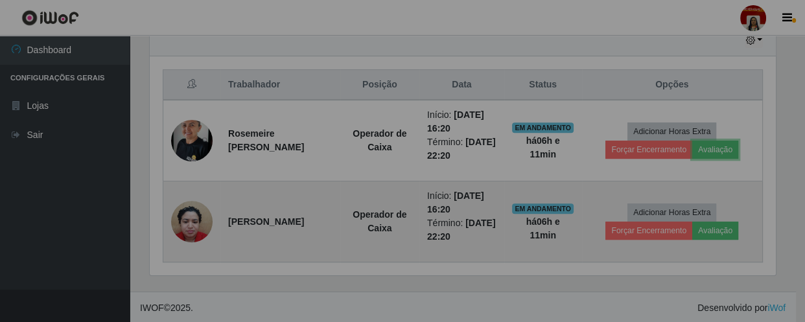
scroll to position [269, 631]
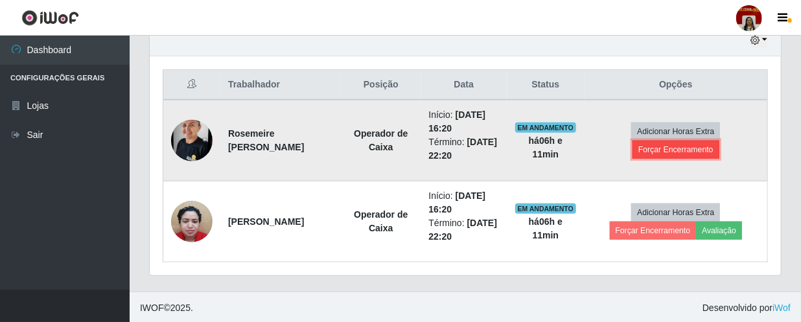
click at [666, 150] on button "Forçar Encerramento" at bounding box center [676, 150] width 87 height 18
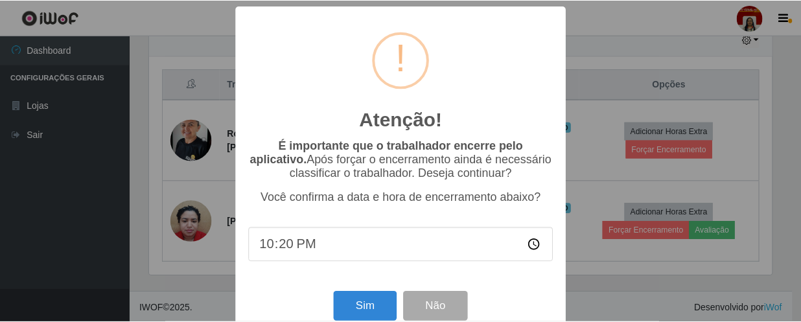
scroll to position [269, 625]
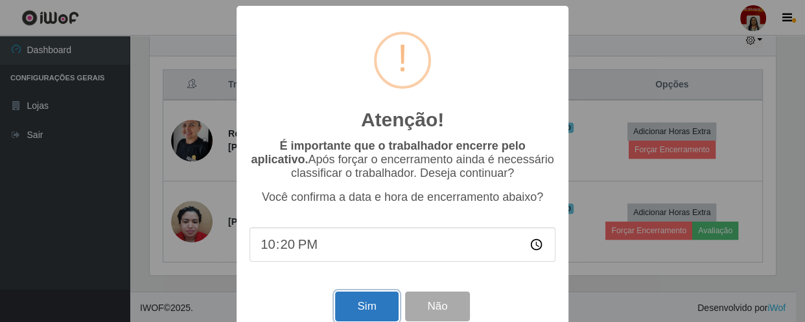
click at [362, 311] on button "Sim" at bounding box center [366, 307] width 63 height 30
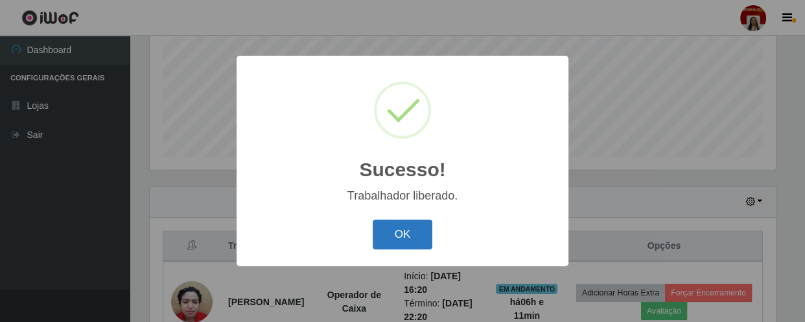
click at [410, 233] on button "OK" at bounding box center [403, 235] width 60 height 30
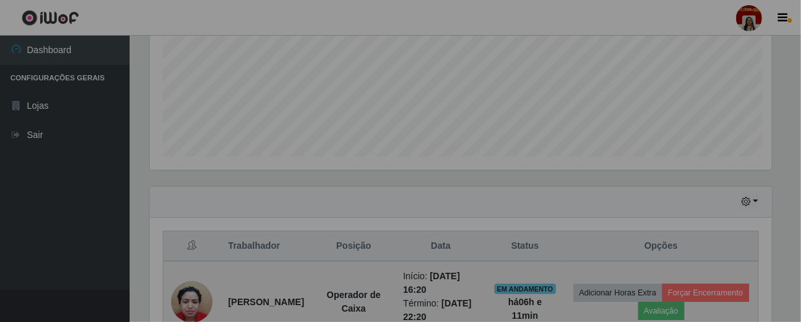
scroll to position [269, 631]
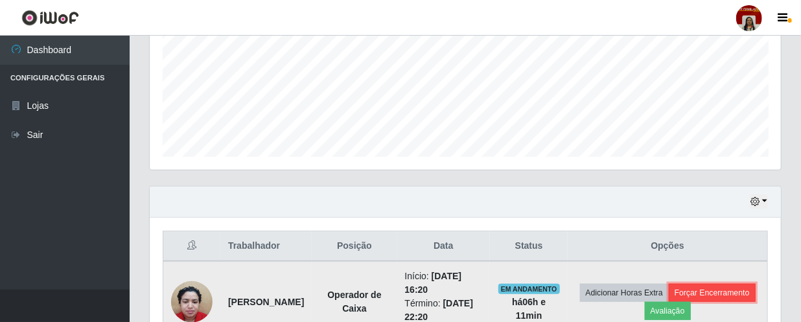
click at [669, 302] on button "Forçar Encerramento" at bounding box center [712, 293] width 87 height 18
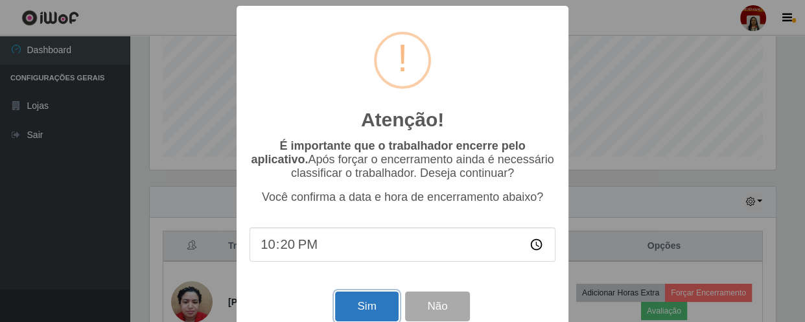
click at [371, 305] on button "Sim" at bounding box center [366, 307] width 63 height 30
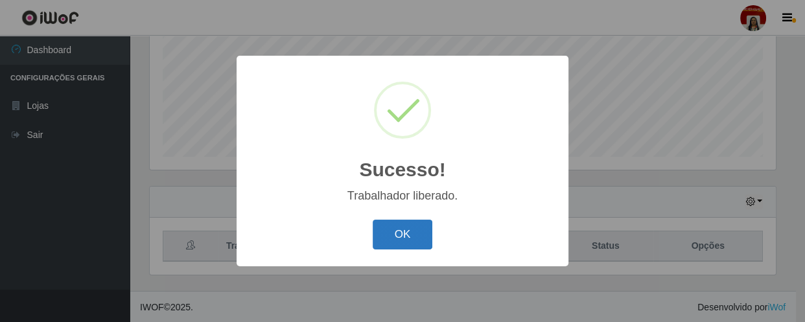
click at [392, 239] on button "OK" at bounding box center [403, 235] width 60 height 30
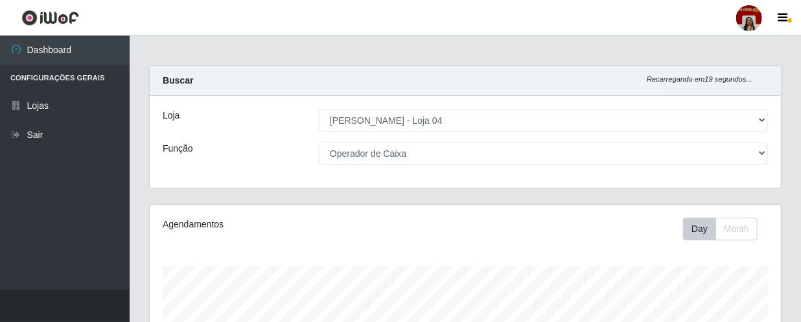
scroll to position [0, 0]
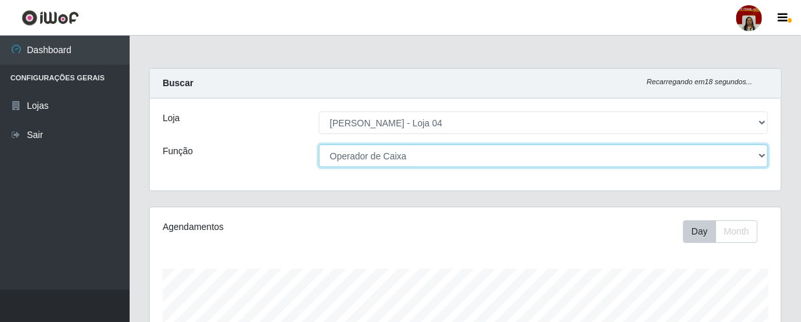
click at [382, 152] on select "[Selecione...] ASG ASG + ASG ++ Auxiliar de Depósito Auxiliar de Depósito + Aux…" at bounding box center [543, 156] width 449 height 23
select select "1"
click at [319, 145] on select "[Selecione...] ASG ASG + ASG ++ Auxiliar de Depósito Auxiliar de Depósito + Aux…" at bounding box center [543, 156] width 449 height 23
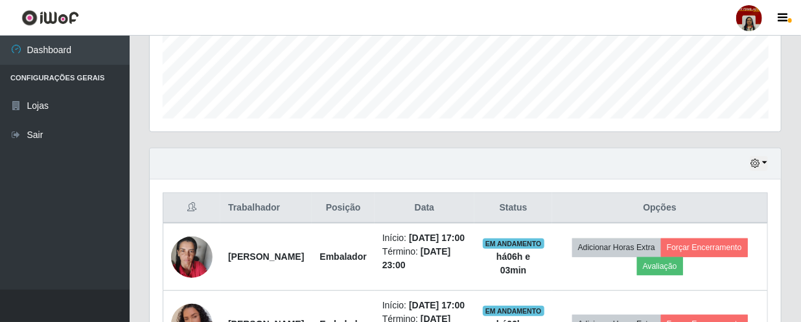
scroll to position [530, 0]
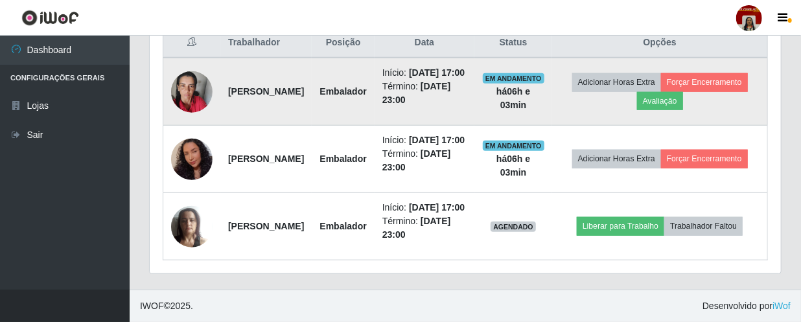
click at [190, 76] on img at bounding box center [191, 91] width 41 height 55
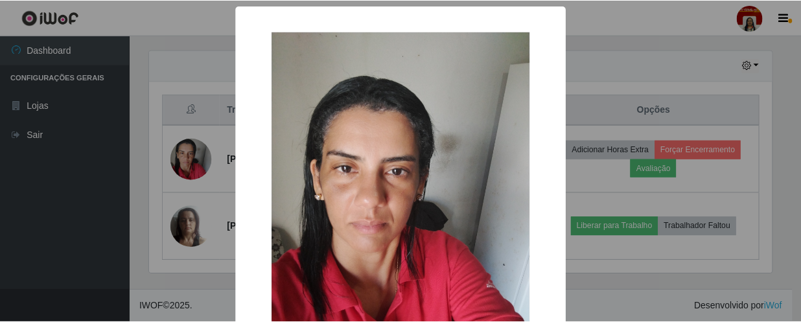
scroll to position [307, 0]
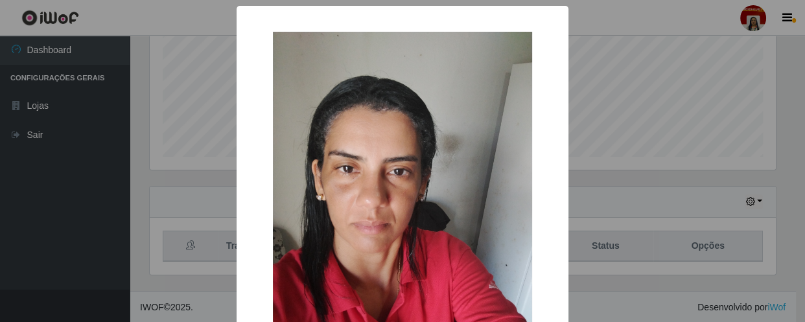
click at [591, 113] on div "× OK Cancel" at bounding box center [402, 161] width 805 height 322
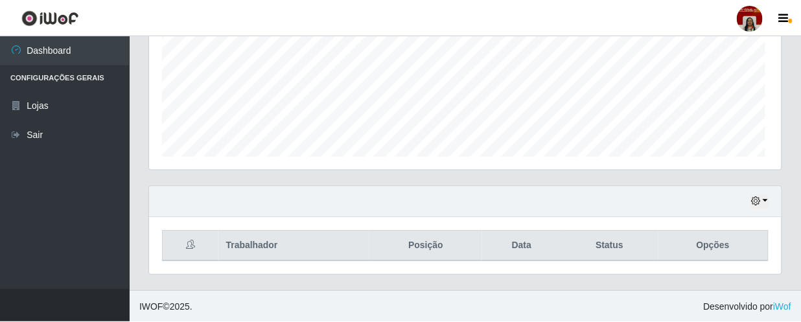
scroll to position [269, 631]
